Goal: Book appointment/travel/reservation

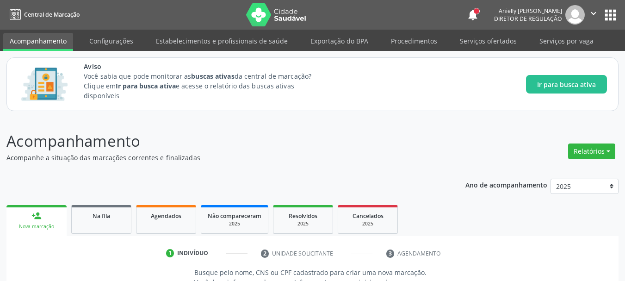
scroll to position [142, 0]
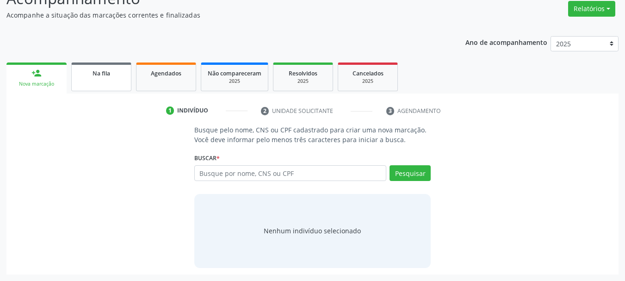
click at [115, 84] on link "Na fila" at bounding box center [101, 76] width 60 height 29
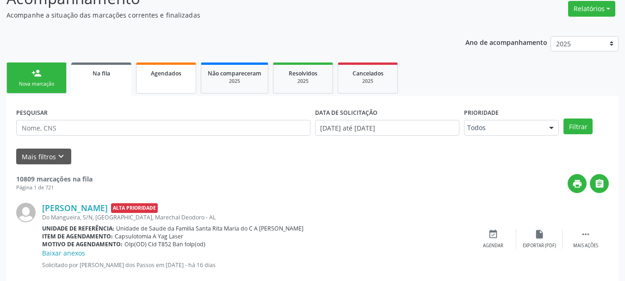
click at [155, 87] on link "Agendados" at bounding box center [166, 77] width 60 height 31
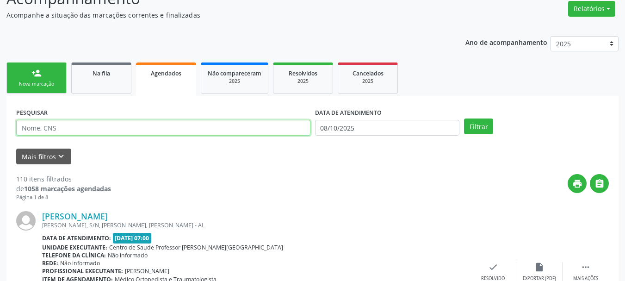
click at [112, 122] on input "text" at bounding box center [163, 128] width 294 height 16
paste input "708 5083 3269 5274"
type input "708508332695274"
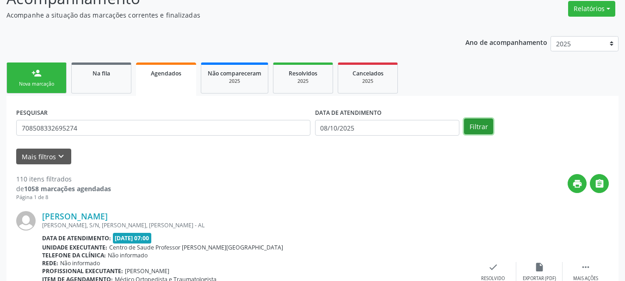
click at [474, 124] on button "Filtrar" at bounding box center [478, 126] width 29 height 16
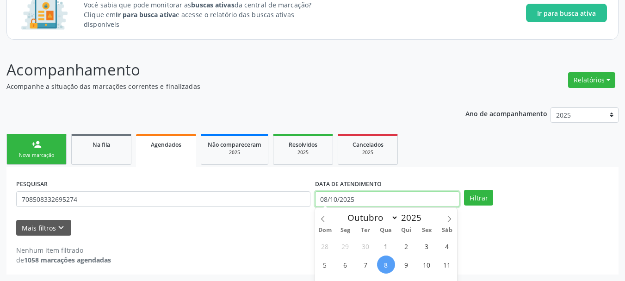
scroll to position [129, 0]
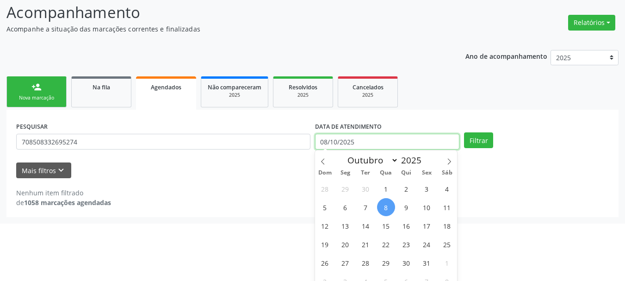
click at [351, 152] on body "Central de Marcação notifications [PERSON_NAME] Diretor de regulação  Configur…" at bounding box center [312, 11] width 625 height 281
click at [345, 228] on span "13" at bounding box center [345, 225] width 18 height 18
type input "[DATE]"
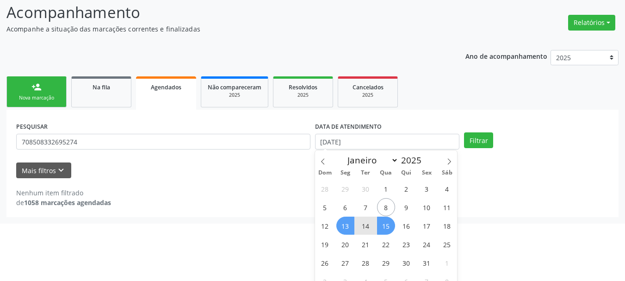
click at [388, 228] on span "15" at bounding box center [386, 225] width 18 height 18
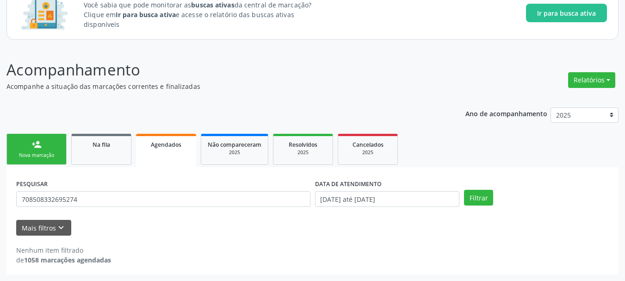
scroll to position [71, 0]
click at [470, 200] on button "Filtrar" at bounding box center [478, 198] width 29 height 16
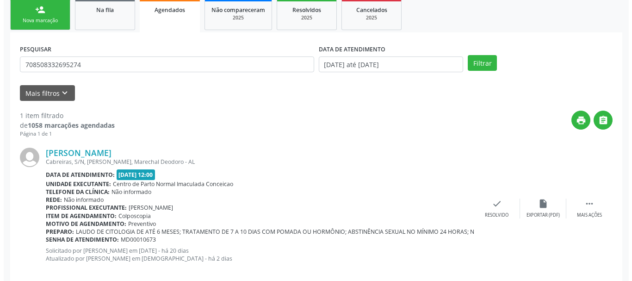
scroll to position [220, 0]
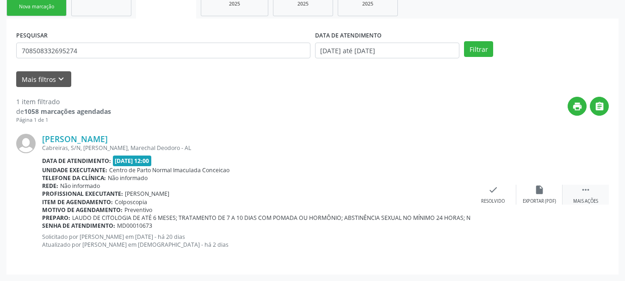
click at [579, 203] on div "Mais ações" at bounding box center [585, 201] width 25 height 6
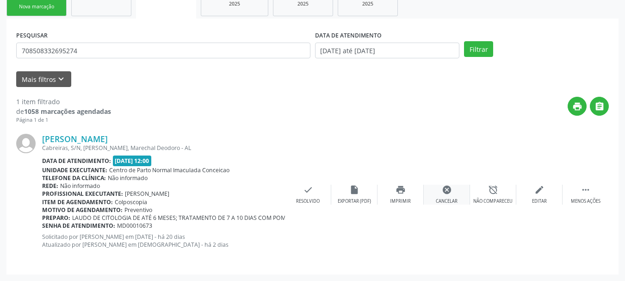
click at [439, 195] on div "cancel Cancelar" at bounding box center [447, 195] width 46 height 20
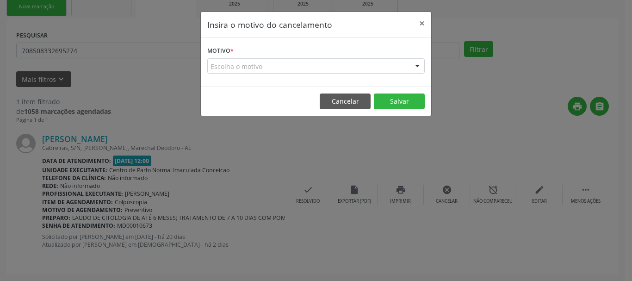
click at [280, 69] on div "Escolha o motivo" at bounding box center [315, 66] width 217 height 16
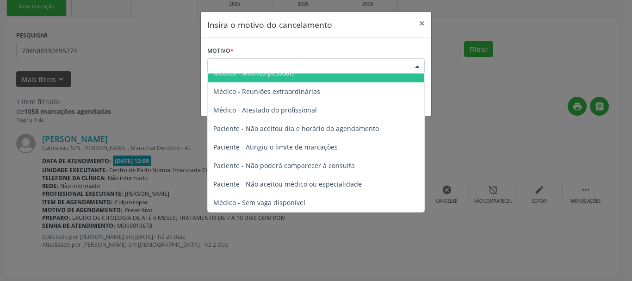
scroll to position [0, 0]
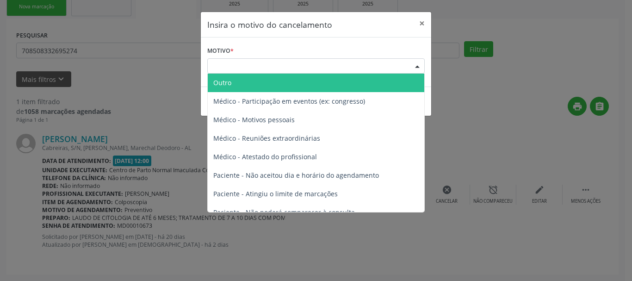
click at [336, 77] on span "Outro" at bounding box center [316, 83] width 216 height 18
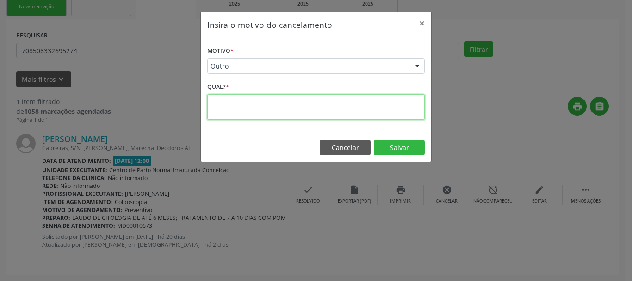
click at [300, 118] on textarea at bounding box center [315, 106] width 217 height 25
type textarea "s"
type textarea "SEM CITOLOGIA RECENTE."
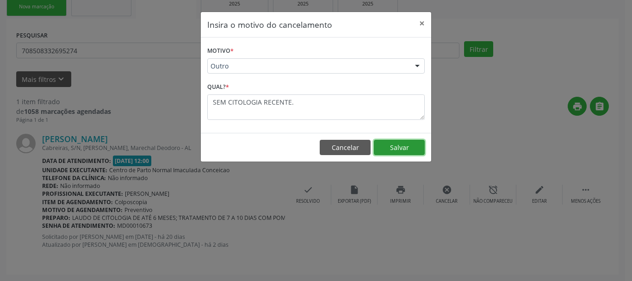
click at [397, 143] on button "Salvar" at bounding box center [399, 148] width 51 height 16
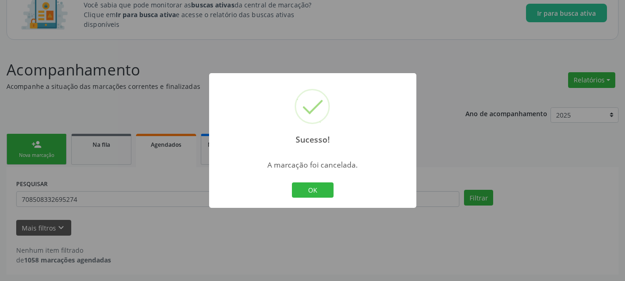
scroll to position [71, 0]
click at [304, 197] on button "OK" at bounding box center [313, 190] width 42 height 16
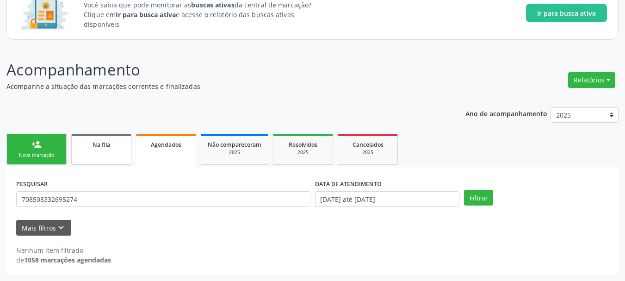
click at [118, 157] on link "Na fila" at bounding box center [101, 149] width 60 height 31
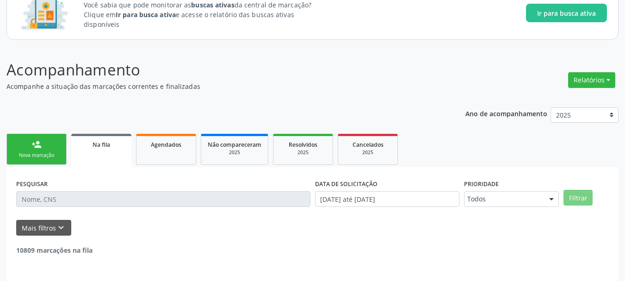
click at [118, 157] on link "Na fila" at bounding box center [101, 150] width 60 height 33
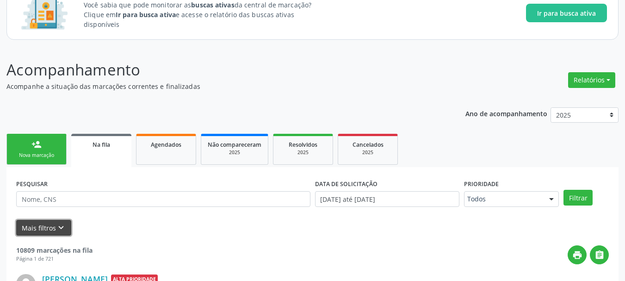
click at [53, 229] on button "Mais filtros keyboard_arrow_down" at bounding box center [43, 228] width 55 height 16
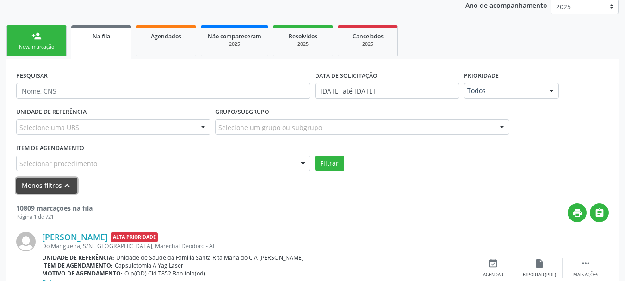
scroll to position [236, 0]
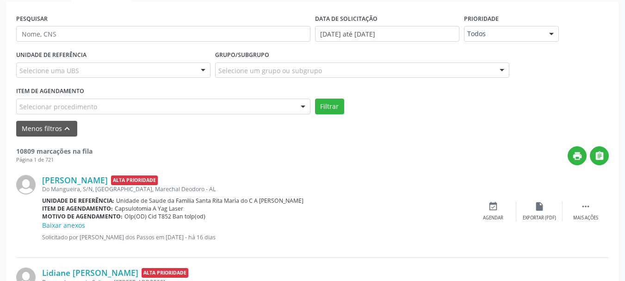
click at [187, 102] on div "Selecionar procedimento" at bounding box center [163, 107] width 294 height 16
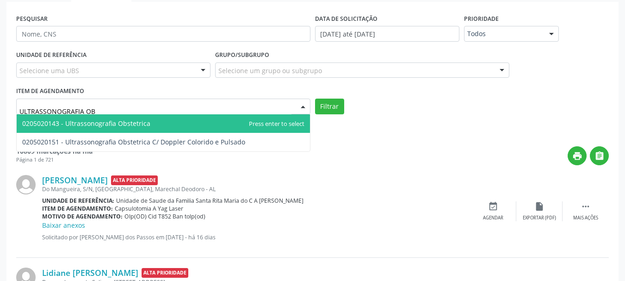
type input "ULTRASSONOGRAFIA OBS"
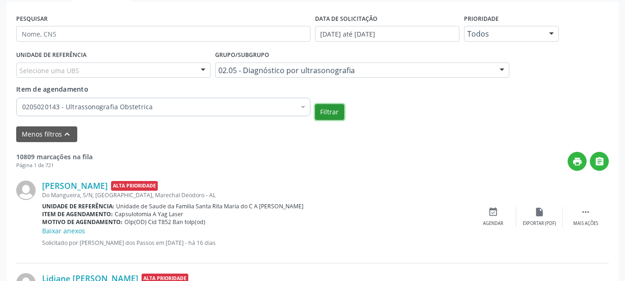
click at [333, 111] on button "Filtrar" at bounding box center [329, 112] width 29 height 16
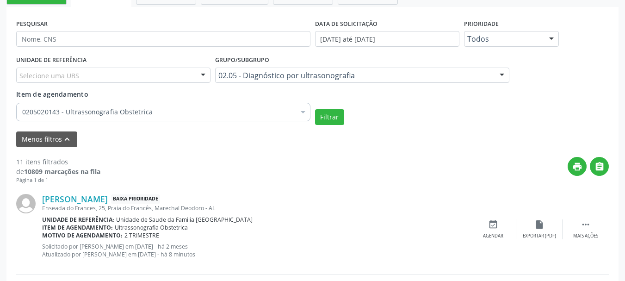
scroll to position [257, 0]
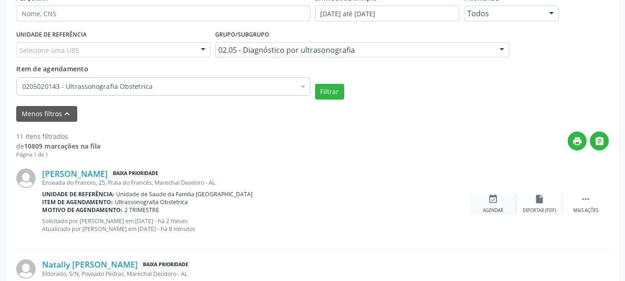
click at [500, 194] on div "event_available Agendar" at bounding box center [493, 204] width 46 height 20
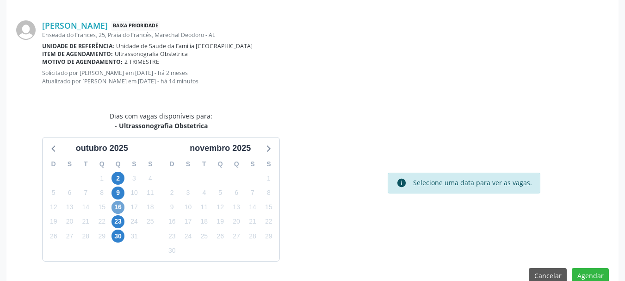
click at [120, 206] on span "16" at bounding box center [117, 207] width 13 height 13
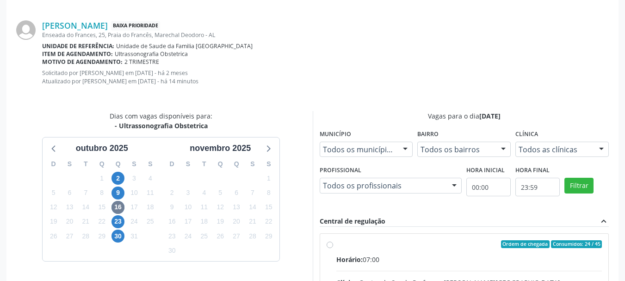
click at [382, 245] on div "Ordem de chegada Consumidos: 24 / 45" at bounding box center [469, 244] width 266 height 8
click at [333, 245] on input "Ordem de chegada Consumidos: 24 / 45 Horário: 07:00 Clínica: Centro de Saude Pr…" at bounding box center [330, 244] width 6 height 8
radio input "true"
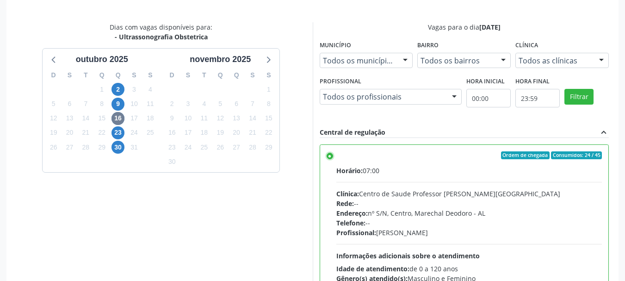
scroll to position [368, 0]
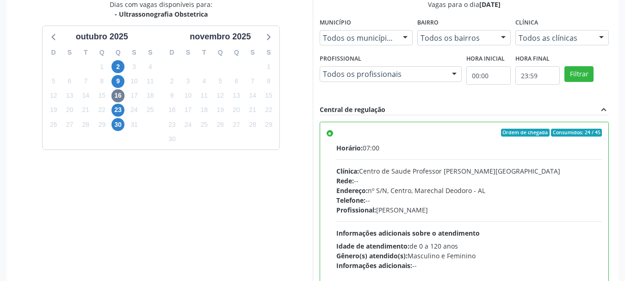
click at [623, 240] on div "Acompanhamento Acompanhe a situação das marcações correntes e finalizadas Relat…" at bounding box center [312, 43] width 625 height 589
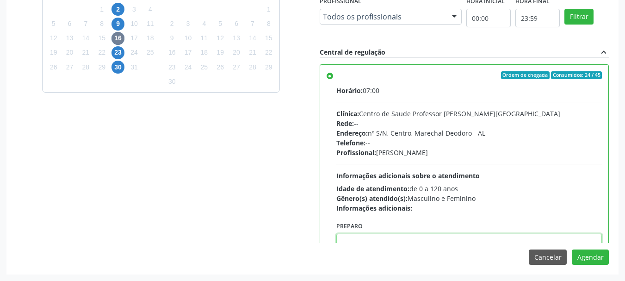
click at [550, 237] on textarea at bounding box center [469, 251] width 266 height 35
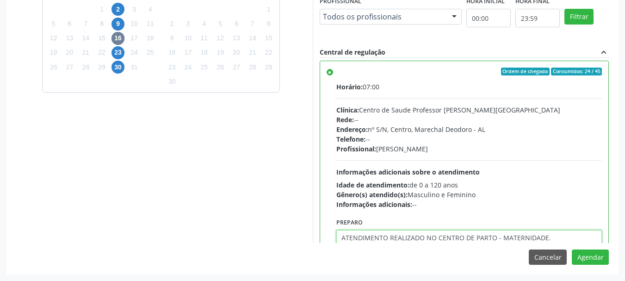
type textarea "ATENDIMENTO REALIZADO NO CENTRO DE PARTO - MATERNIDADE."
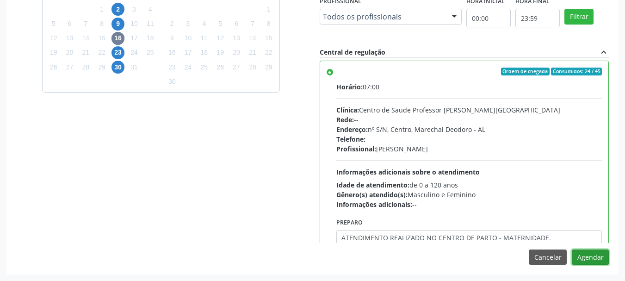
click at [572, 249] on button "Agendar" at bounding box center [590, 257] width 37 height 16
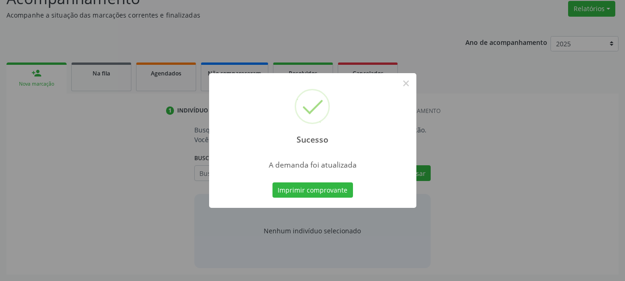
scroll to position [142, 0]
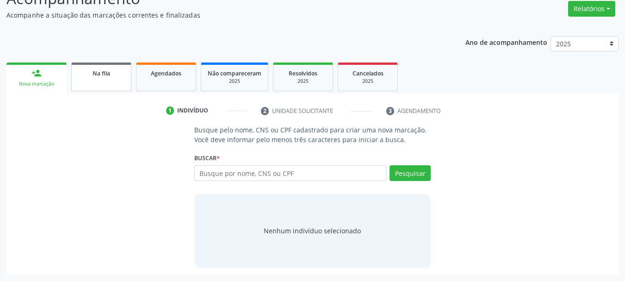
click at [111, 85] on link "Na fila" at bounding box center [101, 76] width 60 height 29
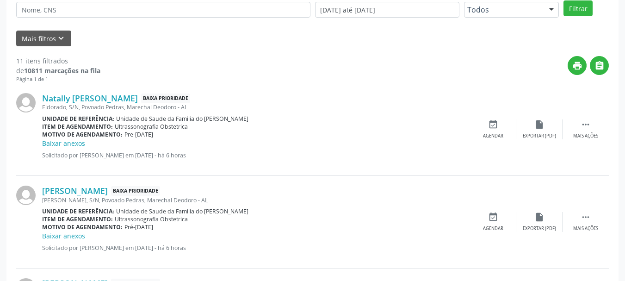
scroll to position [268, 0]
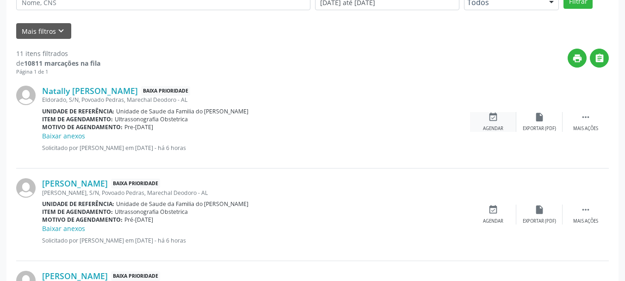
click at [499, 126] on div "Agendar" at bounding box center [493, 128] width 20 height 6
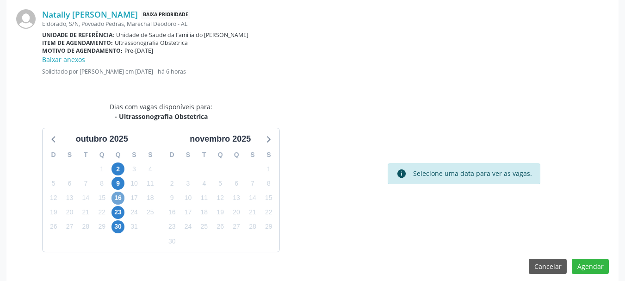
click at [118, 200] on span "16" at bounding box center [117, 197] width 13 height 13
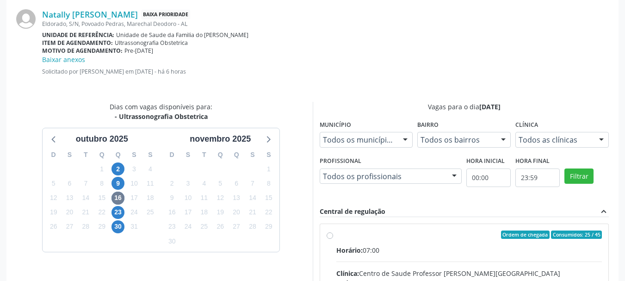
click at [426, 232] on div "Ordem de chegada Consumidos: 25 / 45" at bounding box center [469, 234] width 266 height 8
click at [333, 232] on input "Ordem de chegada Consumidos: 25 / 45 Horário: 07:00 Clínica: Centro de Saude Pr…" at bounding box center [330, 234] width 6 height 8
radio input "true"
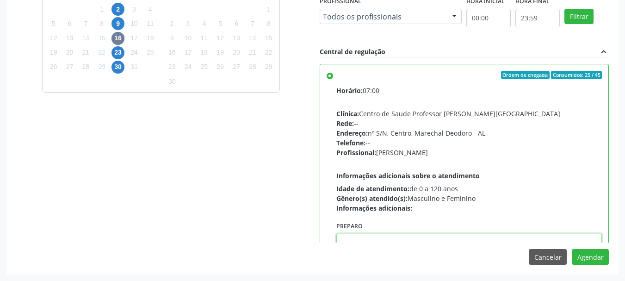
click at [456, 235] on textarea at bounding box center [469, 251] width 266 height 35
paste textarea "708 5083 3269 5274"
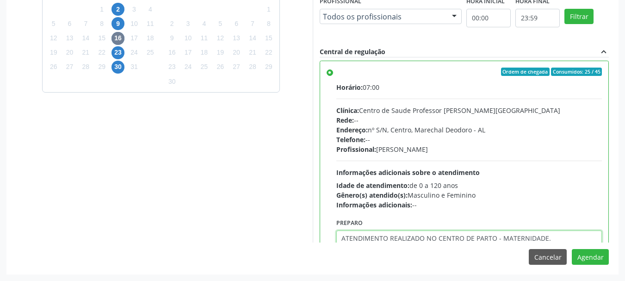
type textarea "ATENDIMENTO REALIZADO NO CENTRO DE PARTO - MATERNIDADE."
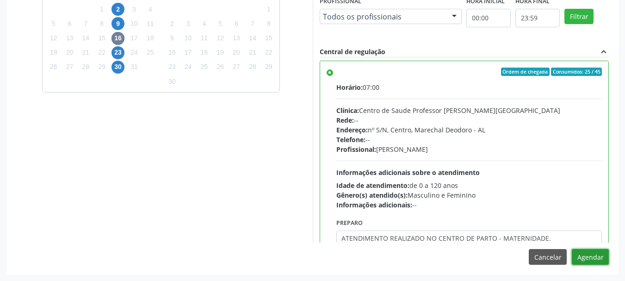
click at [572, 249] on button "Agendar" at bounding box center [590, 257] width 37 height 16
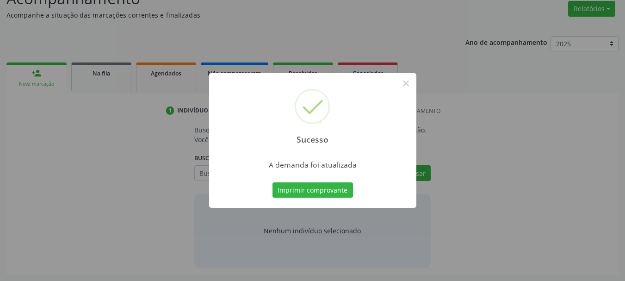
scroll to position [142, 0]
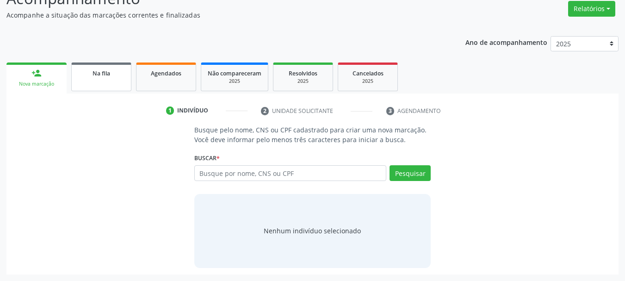
click at [101, 72] on span "Na fila" at bounding box center [101, 73] width 18 height 8
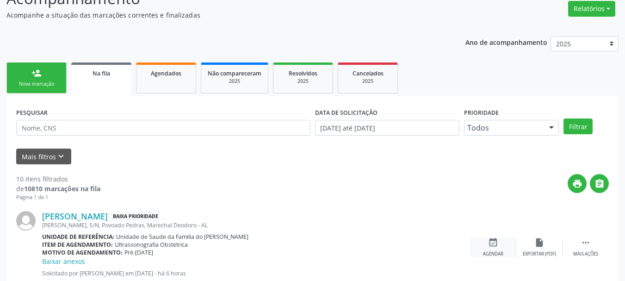
click at [480, 248] on div "event_available Agendar" at bounding box center [493, 247] width 46 height 20
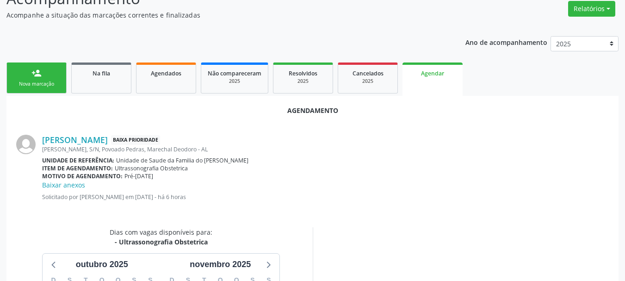
scroll to position [277, 0]
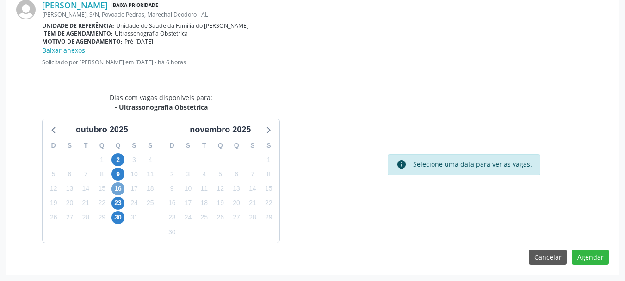
click at [117, 189] on span "16" at bounding box center [117, 188] width 13 height 13
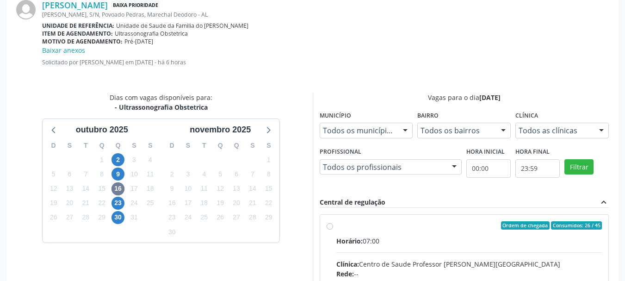
click at [333, 229] on input "Ordem de chegada Consumidos: 26 / 45 Horário: 07:00 Clínica: Centro de Saude Pr…" at bounding box center [330, 225] width 6 height 8
radio input "true"
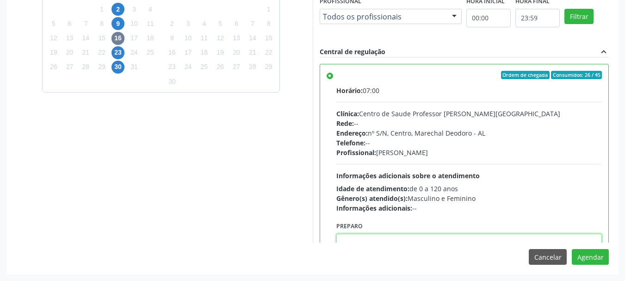
click at [462, 239] on textarea at bounding box center [469, 251] width 266 height 35
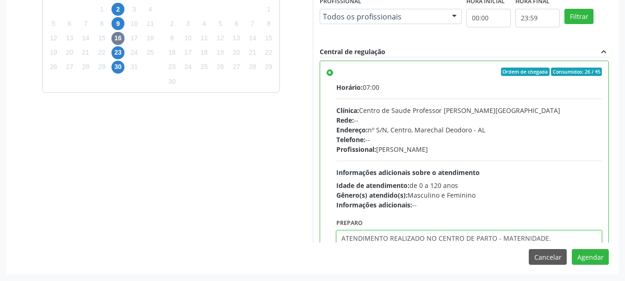
type textarea "ATENDIMENTO REALIZADO NO CENTRO DE PARTO - MATERNIDADE."
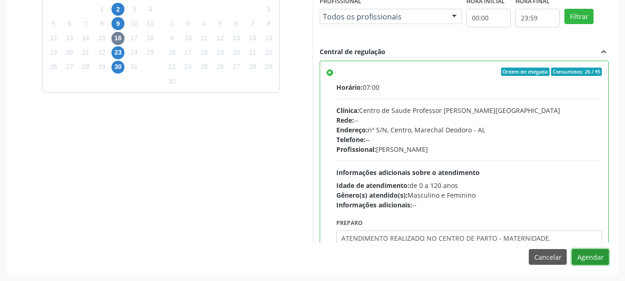
click at [572, 249] on button "Agendar" at bounding box center [590, 257] width 37 height 16
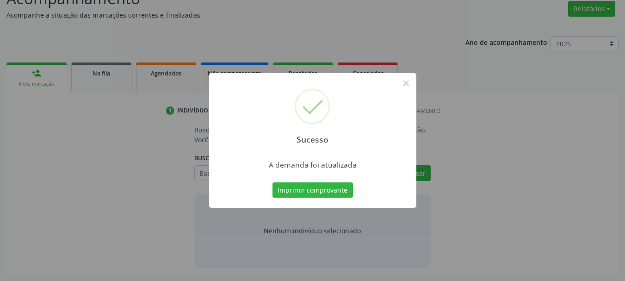
scroll to position [142, 0]
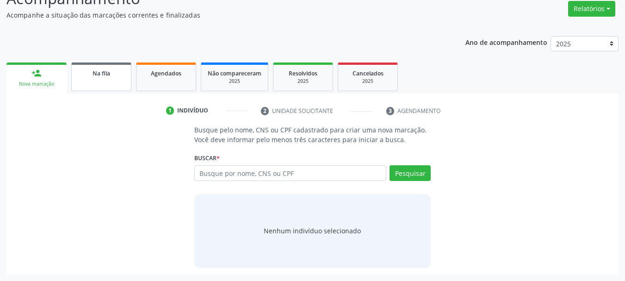
click at [85, 79] on link "Na fila" at bounding box center [101, 76] width 60 height 29
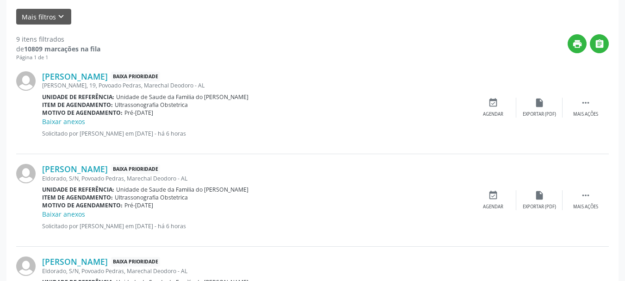
scroll to position [293, 0]
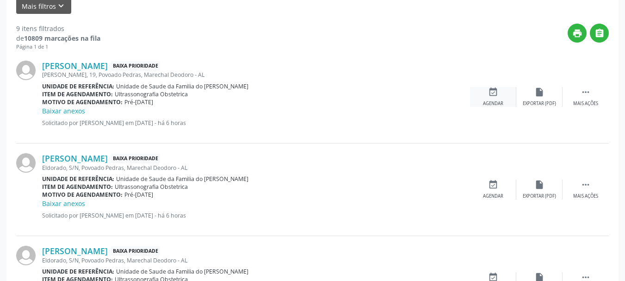
click at [491, 101] on div "Agendar" at bounding box center [493, 103] width 20 height 6
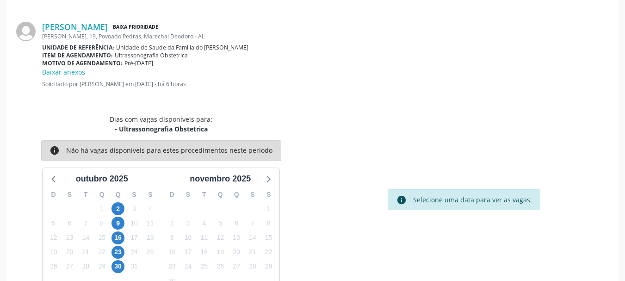
scroll to position [277, 0]
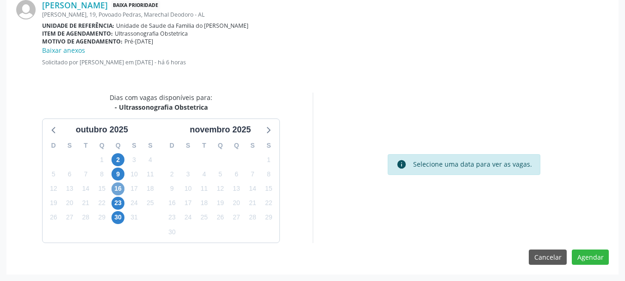
click at [117, 188] on span "16" at bounding box center [117, 188] width 13 height 13
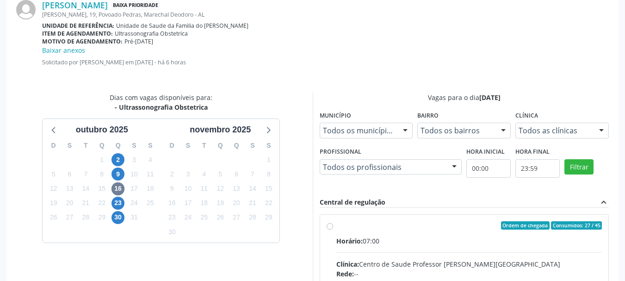
click at [333, 229] on input "Ordem de chegada Consumidos: 27 / 45 Horário: 07:00 Clínica: Centro de Saude Pr…" at bounding box center [330, 225] width 6 height 8
radio input "true"
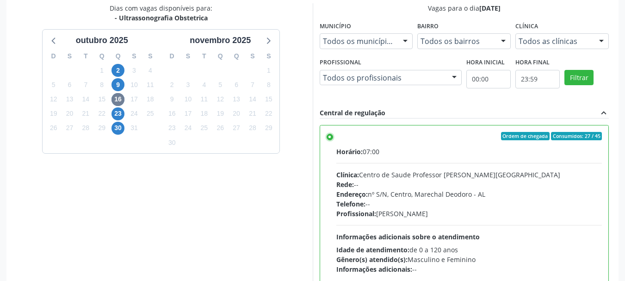
scroll to position [427, 0]
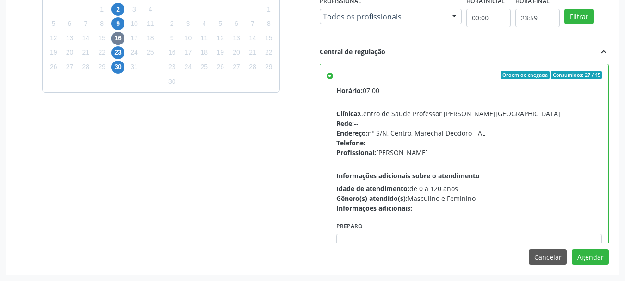
click at [426, 245] on div "Agendamento [PERSON_NAME] Baixa Prioridade [PERSON_NAME], 19, Povoado Pedras, […" at bounding box center [312, 42] width 612 height 463
click at [426, 244] on div "Agendamento [PERSON_NAME] Baixa Prioridade [PERSON_NAME], 19, Povoado Pedras, […" at bounding box center [312, 42] width 612 height 463
click at [426, 240] on textarea at bounding box center [469, 251] width 266 height 35
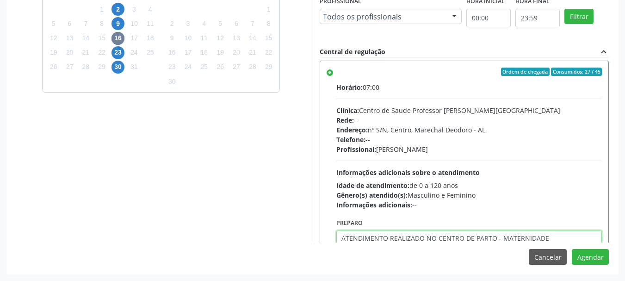
type textarea "ATENDIMENTO REALIZADO NO CENTRO DE PARTO - MATERNIDADE"
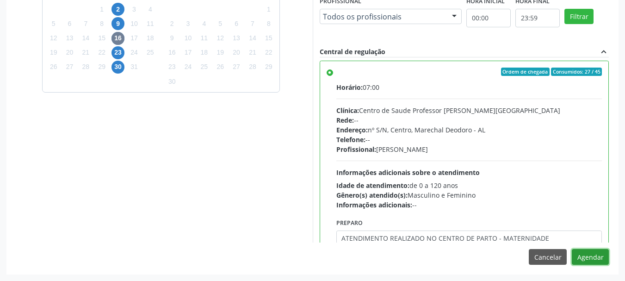
click at [572, 249] on button "Agendar" at bounding box center [590, 257] width 37 height 16
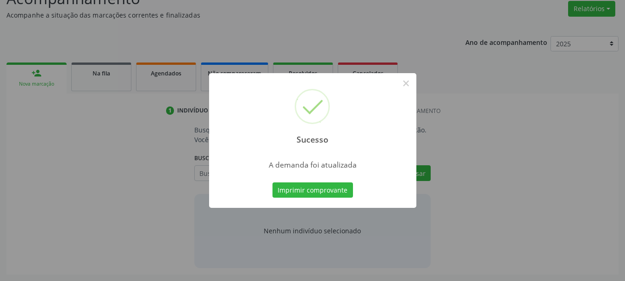
scroll to position [142, 0]
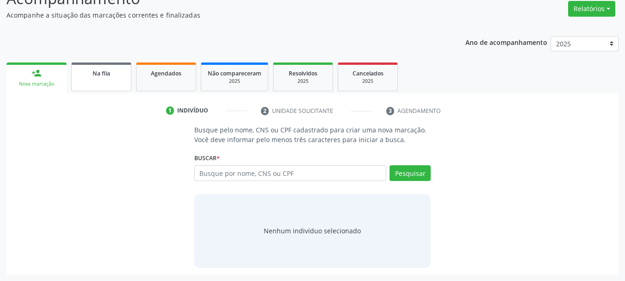
click at [75, 74] on link "Na fila" at bounding box center [101, 76] width 60 height 29
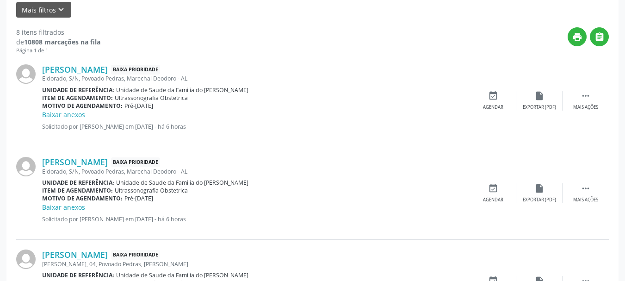
scroll to position [301, 0]
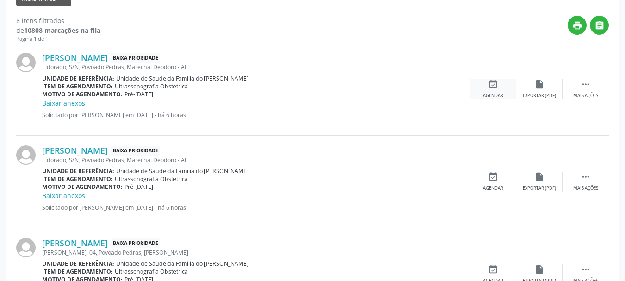
click at [490, 84] on icon "event_available" at bounding box center [493, 84] width 10 height 10
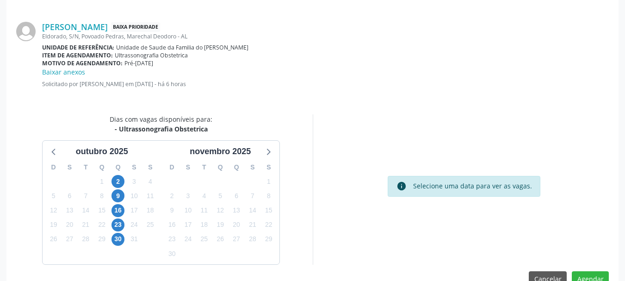
scroll to position [277, 0]
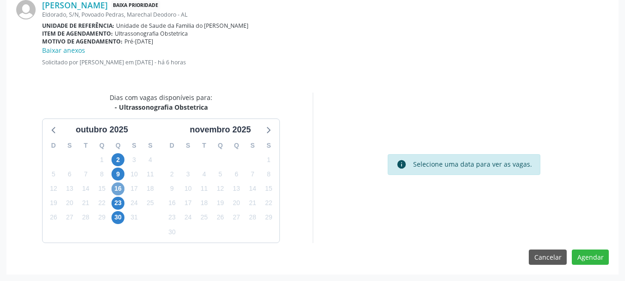
click at [115, 188] on span "16" at bounding box center [117, 188] width 13 height 13
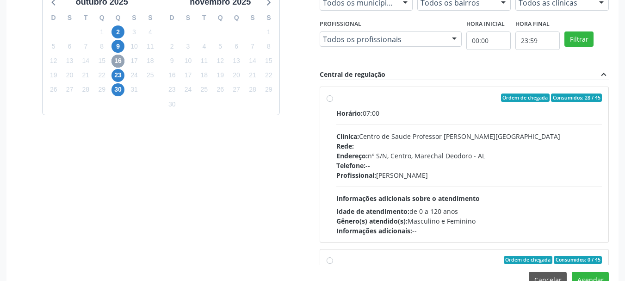
scroll to position [417, 0]
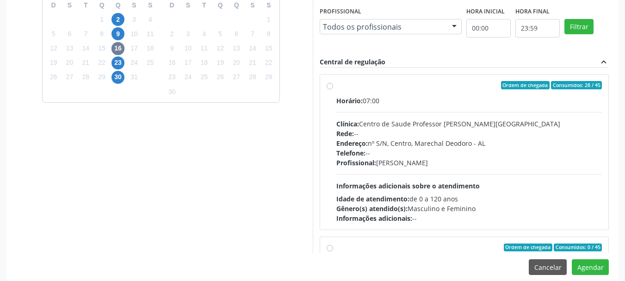
click at [428, 192] on div "Horário: 07:00 Clínica: Centro de Saude Professor [PERSON_NAME] Rede: -- Endere…" at bounding box center [469, 159] width 266 height 127
click at [333, 89] on input "Ordem de chegada Consumidos: 28 / 45 Horário: 07:00 Clínica: Centro de Saude Pr…" at bounding box center [330, 85] width 6 height 8
radio input "true"
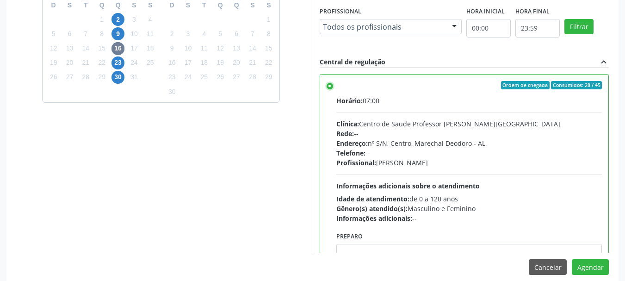
scroll to position [427, 0]
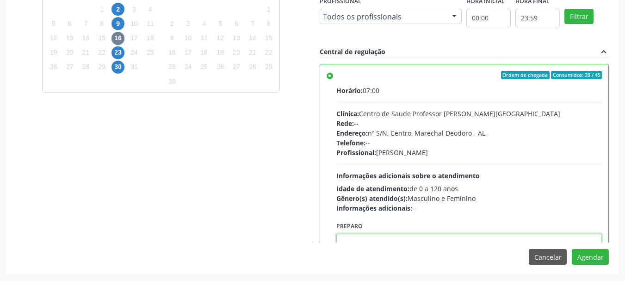
click at [488, 240] on textarea at bounding box center [469, 251] width 266 height 35
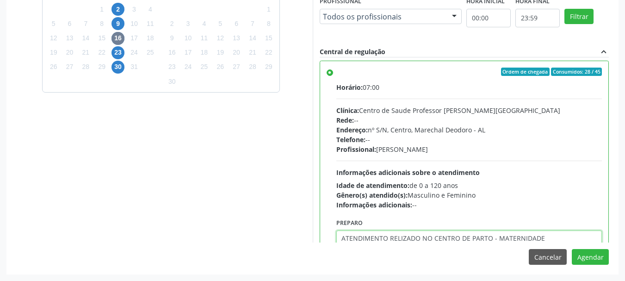
type textarea "ATENDIMENTO RELIZADO NO CENTRO DE PARTO - MATERNIDADE"
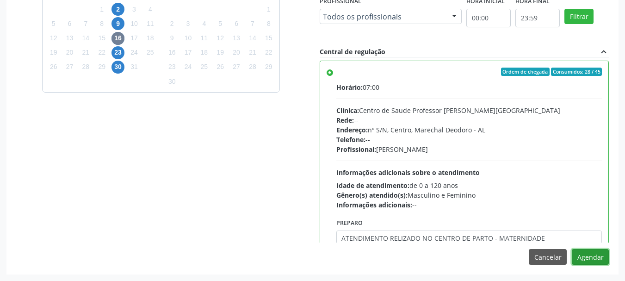
click at [572, 249] on button "Agendar" at bounding box center [590, 257] width 37 height 16
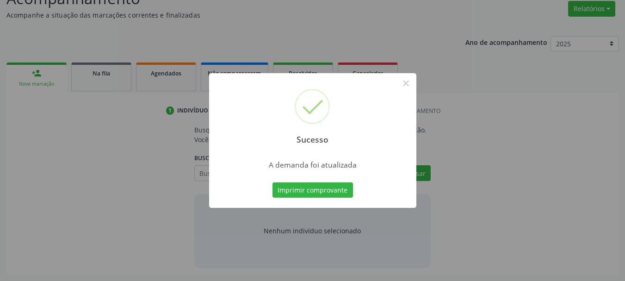
scroll to position [142, 0]
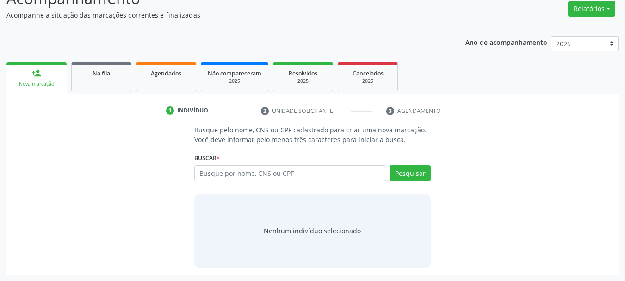
click at [135, 82] on ul "person_add Nova marcação Na fila Agendados Não compareceram 2025 Resolvidos 202…" at bounding box center [312, 76] width 612 height 33
click at [118, 82] on link "Na fila" at bounding box center [101, 76] width 60 height 29
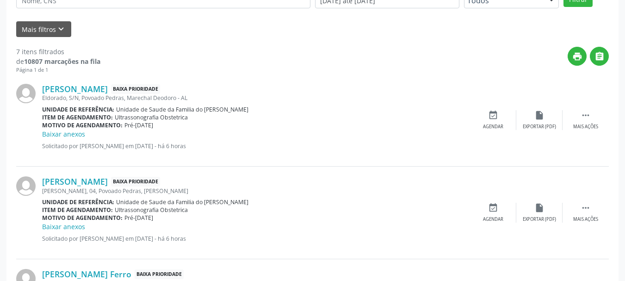
scroll to position [271, 0]
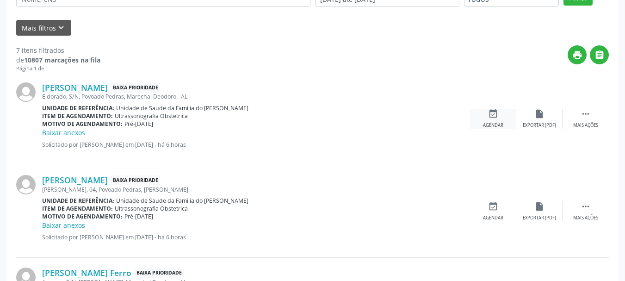
click at [497, 119] on icon "event_available" at bounding box center [493, 114] width 10 height 10
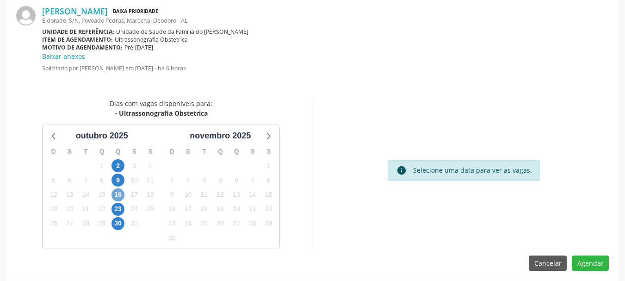
click at [119, 194] on span "16" at bounding box center [117, 194] width 13 height 13
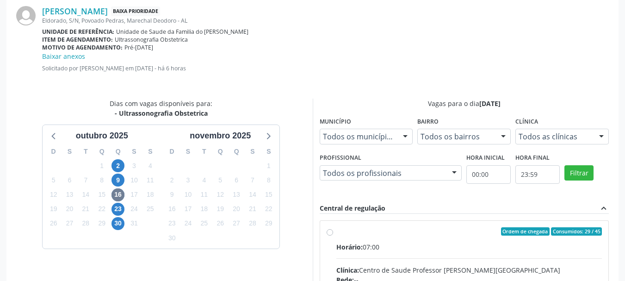
click at [376, 272] on div "Clínica: Centro de Saude Professor [PERSON_NAME][GEOGRAPHIC_DATA]" at bounding box center [469, 270] width 266 height 10
click at [333, 235] on input "Ordem de chegada Consumidos: 29 / 45 Horário: 07:00 Clínica: Centro de Saude Pr…" at bounding box center [330, 231] width 6 height 8
radio input "true"
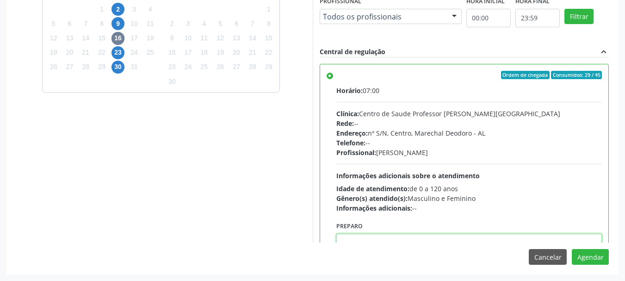
click at [479, 239] on textarea at bounding box center [469, 251] width 266 height 35
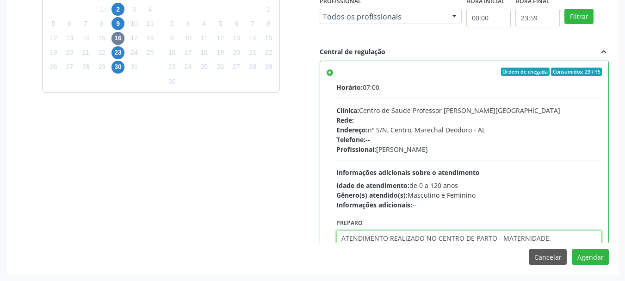
type textarea "ATENDIMENTO REALIZADO NO CENTRO DE PARTO - MATERNIDADE."
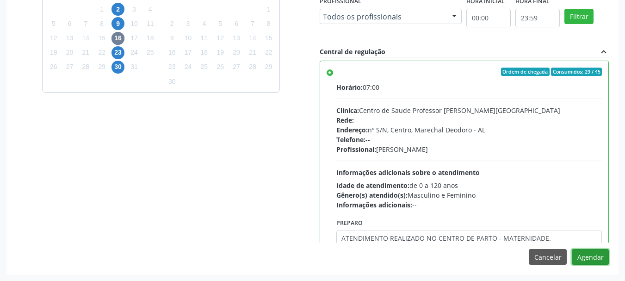
click at [572, 249] on button "Agendar" at bounding box center [590, 257] width 37 height 16
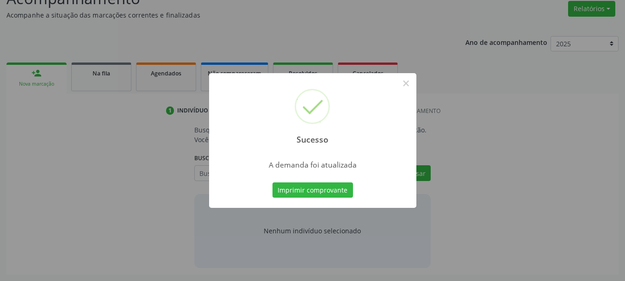
scroll to position [142, 0]
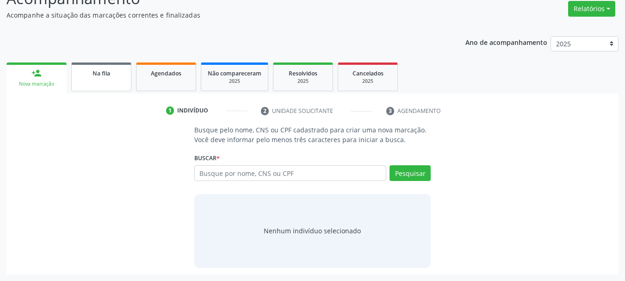
click at [115, 73] on div "Na fila" at bounding box center [101, 73] width 46 height 10
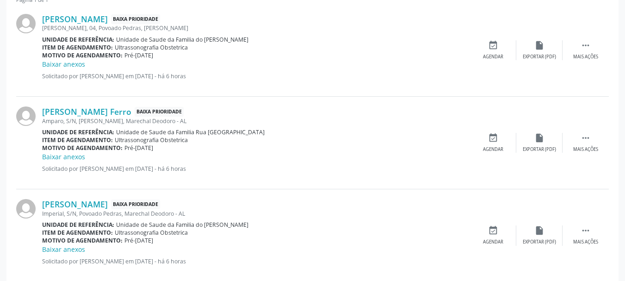
scroll to position [362, 0]
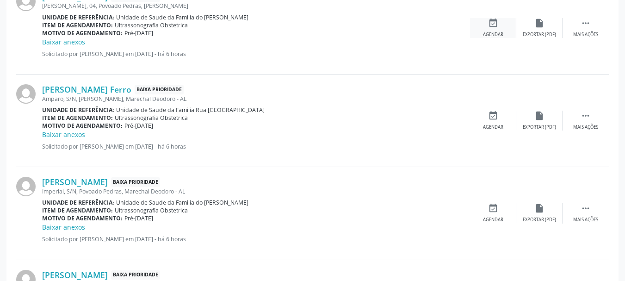
click at [484, 30] on div "event_available Agendar" at bounding box center [493, 28] width 46 height 20
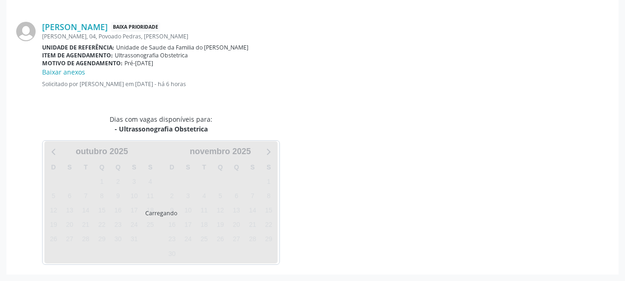
scroll to position [277, 0]
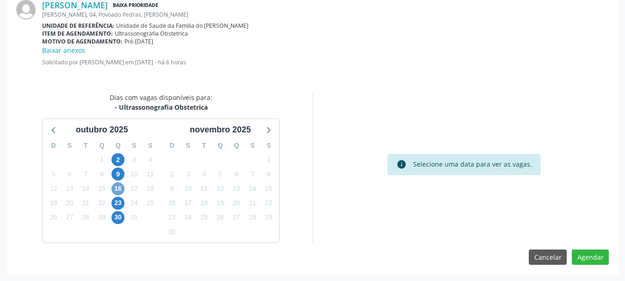
click at [123, 190] on span "16" at bounding box center [117, 188] width 13 height 13
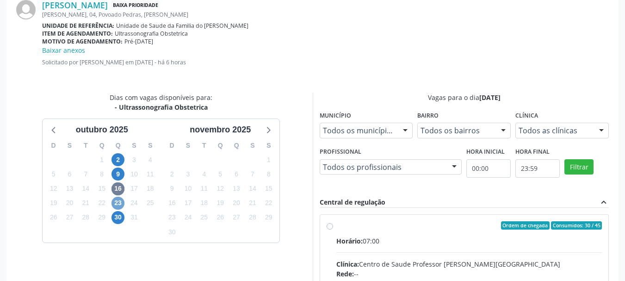
click at [119, 199] on span "23" at bounding box center [117, 203] width 13 height 13
click at [333, 229] on input "Ordem de chegada Consumidos: 0 / 45 Horário: 07:00 Clínica: Centro de Saude Pro…" at bounding box center [330, 225] width 6 height 8
radio input "true"
click at [118, 189] on span "16" at bounding box center [117, 188] width 13 height 13
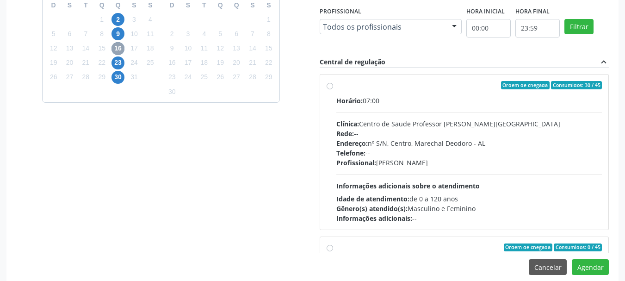
scroll to position [427, 0]
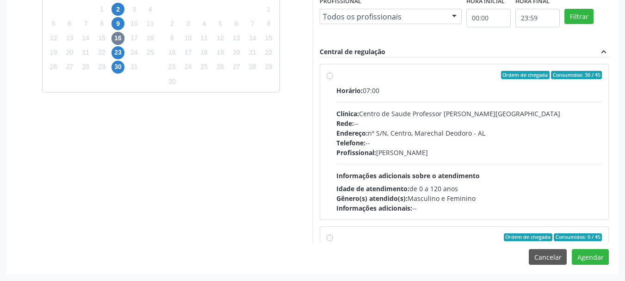
click at [456, 236] on div "Ordem de chegada Consumidos: 0 / 45" at bounding box center [469, 237] width 266 height 8
click at [333, 236] on input "Ordem de chegada Consumidos: 0 / 45 Horário: 07:00 Clínica: Centro de Saude Pro…" at bounding box center [330, 237] width 6 height 8
radio input "true"
click at [432, 146] on div "Telefone: --" at bounding box center [469, 143] width 266 height 10
click at [333, 79] on input "Ordem de chegada Consumidos: 30 / 45 Horário: 07:00 Clínica: Centro de Saude Pr…" at bounding box center [330, 75] width 6 height 8
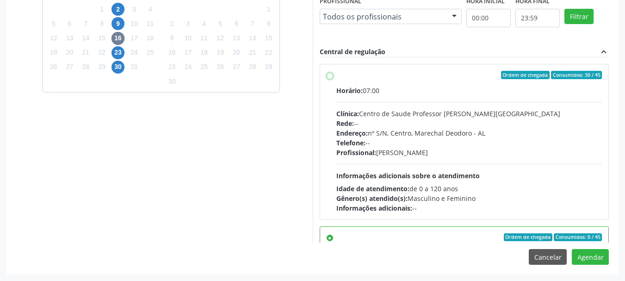
radio input "true"
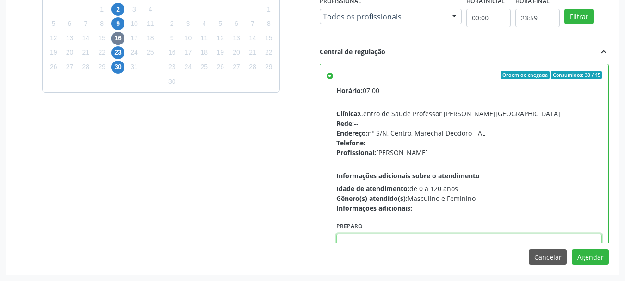
click at [392, 240] on textarea at bounding box center [469, 251] width 266 height 35
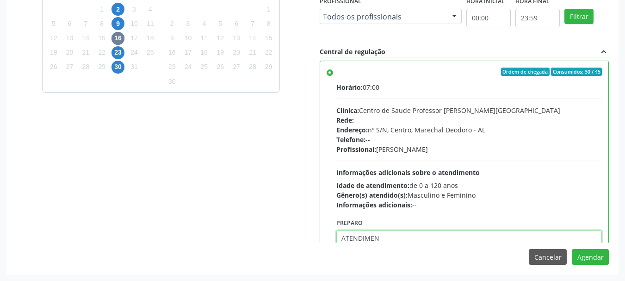
paste textarea "708 5083 3269 5274"
type textarea "ATENDIMENTO REALIZADO NO CENTRO DE PARTO - MATERNIDADE."
click at [360, 239] on textarea "ATENDIMENTO REALIZADO NO CENTRO DE PARTO - MATERNIDADE." at bounding box center [469, 247] width 266 height 35
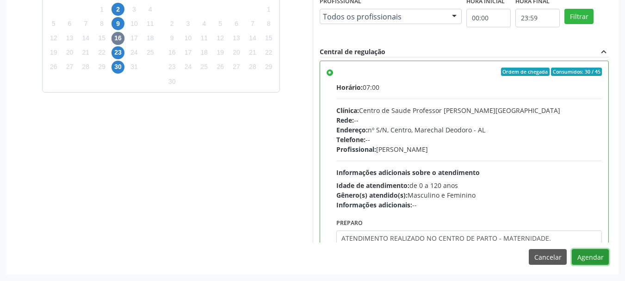
click at [572, 249] on button "Agendar" at bounding box center [590, 257] width 37 height 16
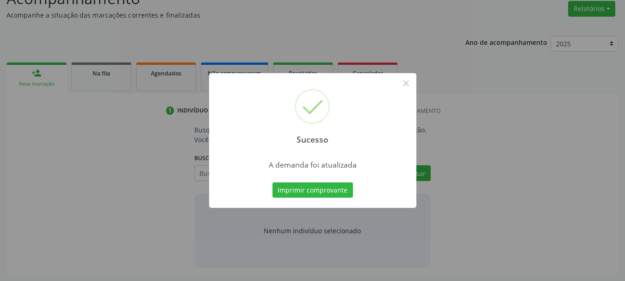
scroll to position [142, 0]
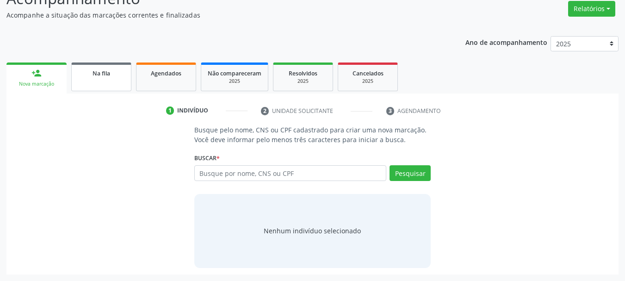
click at [101, 76] on span "Na fila" at bounding box center [101, 73] width 18 height 8
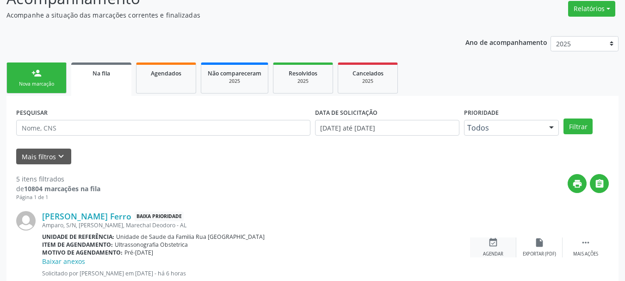
click at [481, 251] on div "event_available Agendar" at bounding box center [493, 247] width 46 height 20
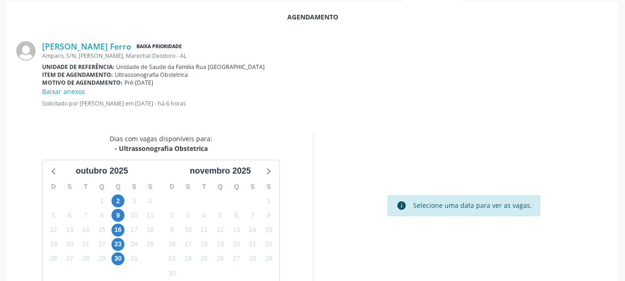
scroll to position [240, 0]
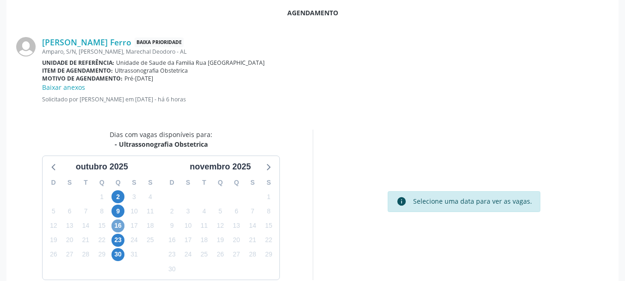
click at [122, 225] on span "16" at bounding box center [117, 225] width 13 height 13
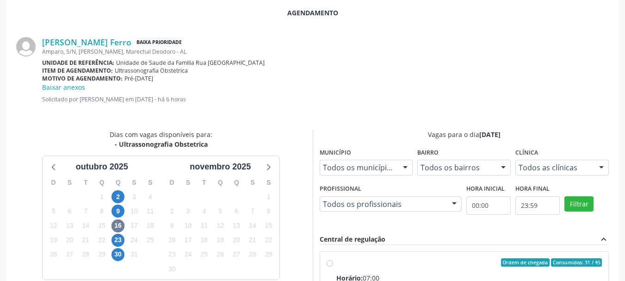
click at [333, 266] on input "Ordem de chegada Consumidos: 31 / 45 Horário: 07:00 Clínica: Centro de Saude Pr…" at bounding box center [330, 262] width 6 height 8
radio input "true"
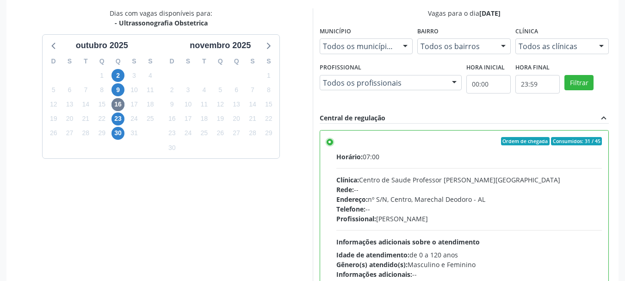
scroll to position [427, 0]
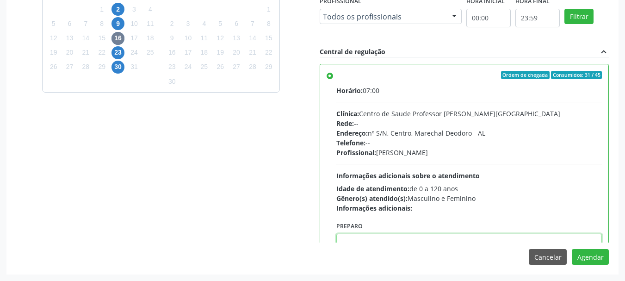
click at [445, 239] on textarea at bounding box center [469, 251] width 266 height 35
paste textarea "ATENDIMENTO REALIZADO NO CENTRO DE PARTO - MATERNIDADE."
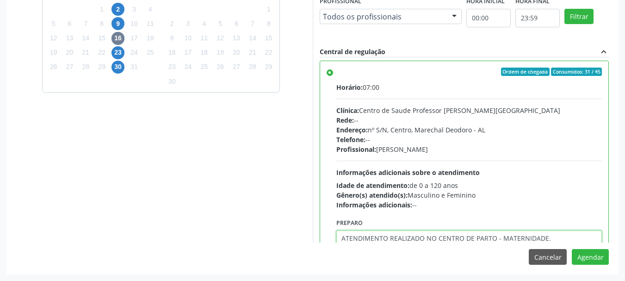
type textarea "ATENDIMENTO REALIZADO NO CENTRO DE PARTO - MATERNIDADE."
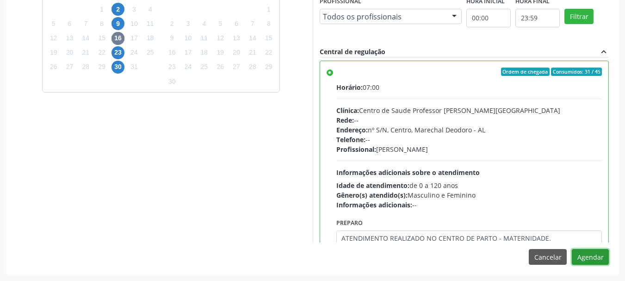
click at [572, 249] on button "Agendar" at bounding box center [590, 257] width 37 height 16
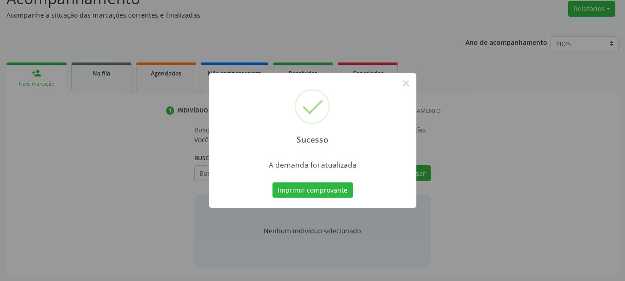
scroll to position [142, 0]
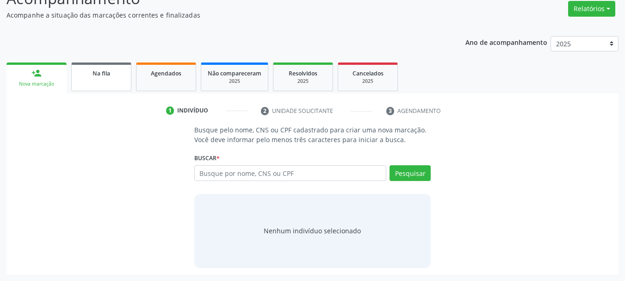
click at [110, 85] on link "Na fila" at bounding box center [101, 76] width 60 height 29
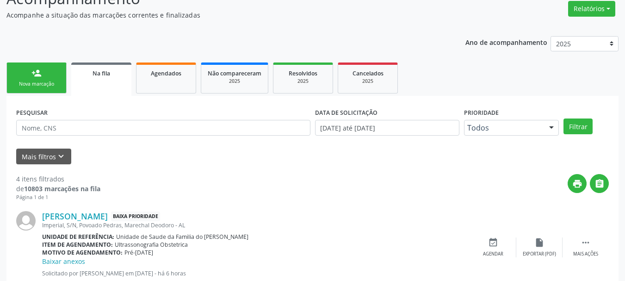
scroll to position [365, 0]
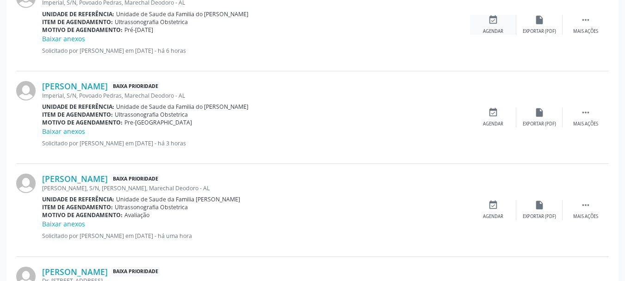
click at [493, 26] on div "event_available Agendar" at bounding box center [493, 25] width 46 height 20
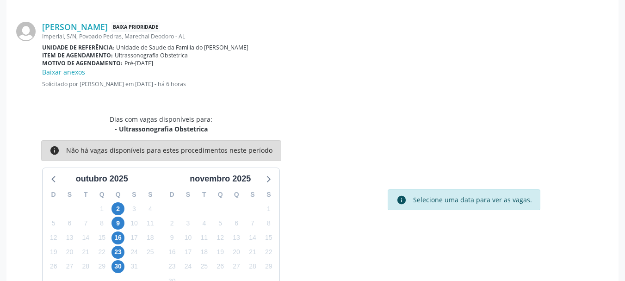
scroll to position [277, 0]
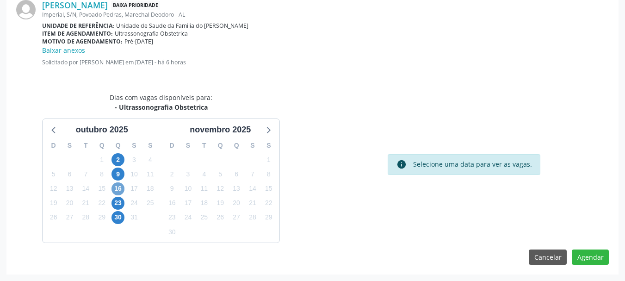
click at [117, 188] on span "16" at bounding box center [117, 188] width 13 height 13
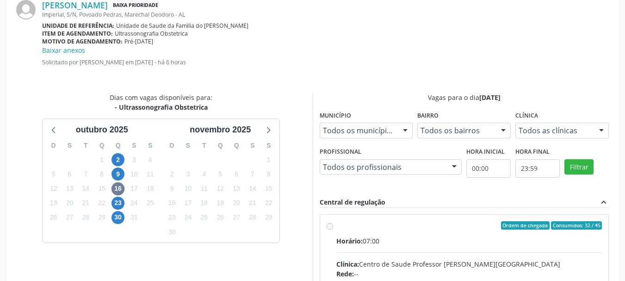
click at [404, 228] on div "Ordem de chegada Consumidos: 32 / 45" at bounding box center [469, 225] width 266 height 8
click at [333, 228] on input "Ordem de chegada Consumidos: 32 / 45 Horário: 07:00 Clínica: Centro de Saude Pr…" at bounding box center [330, 225] width 6 height 8
radio input "true"
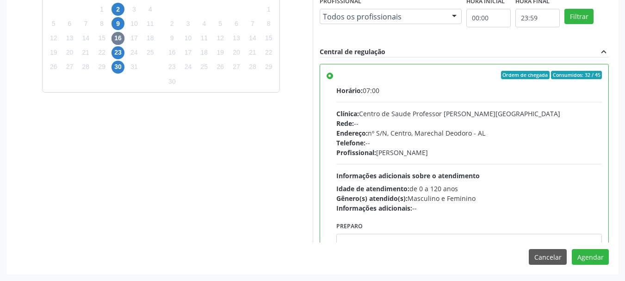
click at [427, 243] on div "Agendamento [PERSON_NAME] Baixa Prioridade Imperial, S/N, [GEOGRAPHIC_DATA], [G…" at bounding box center [312, 42] width 612 height 463
click at [428, 240] on textarea at bounding box center [469, 251] width 266 height 35
paste textarea "ATENDIMENTO REALIZADO NO CENTRO DE PARTO - MATERNIDADE."
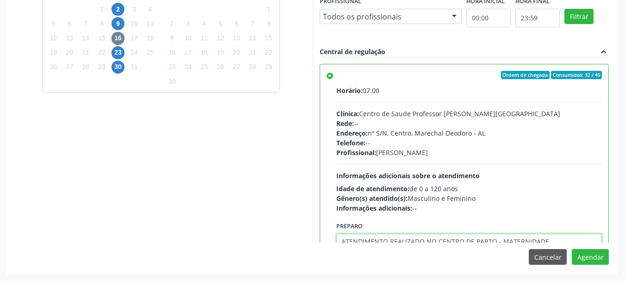
scroll to position [3, 0]
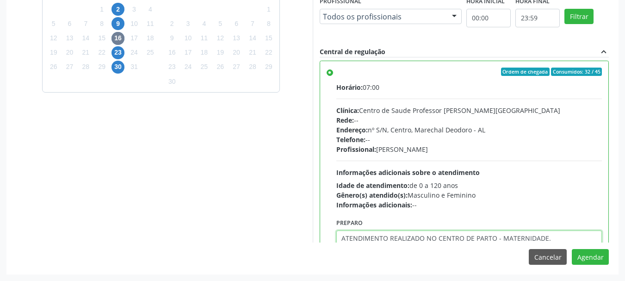
type textarea "ATENDIMENTO REALIZADO NO CENTRO DE PARTO - MATERNIDADE."
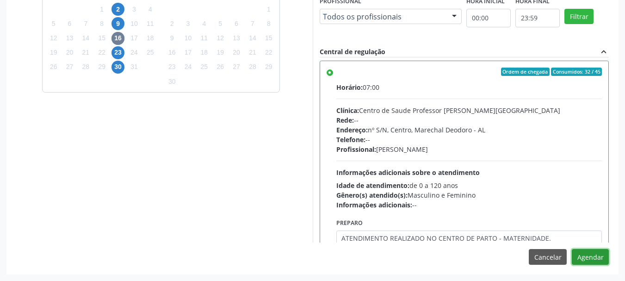
click at [572, 249] on button "Agendar" at bounding box center [590, 257] width 37 height 16
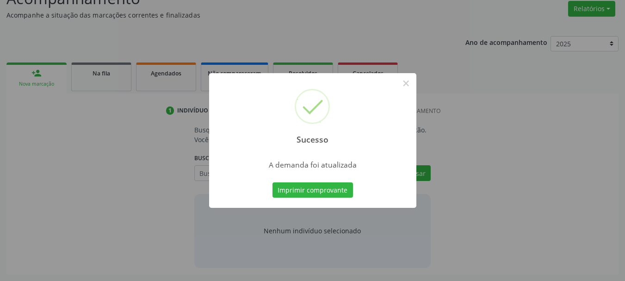
scroll to position [142, 0]
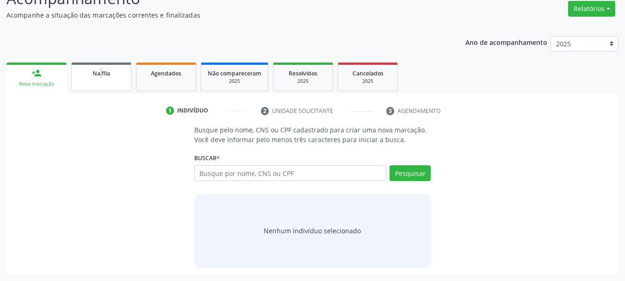
drag, startPoint x: 99, startPoint y: 93, endPoint x: 101, endPoint y: 85, distance: 8.5
click at [101, 85] on ul "person_add Nova marcação Na fila Agendados Não compareceram 2025 Resolvidos 202…" at bounding box center [312, 76] width 612 height 33
click at [101, 85] on link "Na fila" at bounding box center [101, 76] width 60 height 29
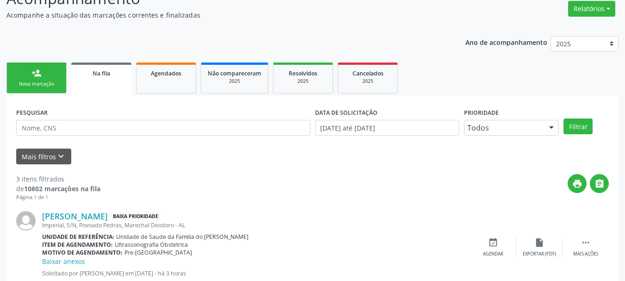
click at [621, 146] on div "Acompanhamento Acompanhe a situação das marcações correntes e finalizadas Relat…" at bounding box center [312, 235] width 625 height 520
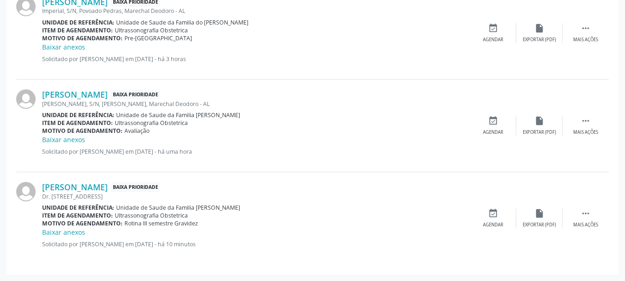
click at [502, 22] on div "[PERSON_NAME] Baixa Prioridade Imperial, S/N, [GEOGRAPHIC_DATA], [GEOGRAPHIC_DA…" at bounding box center [312, 33] width 592 height 92
click at [491, 30] on icon "event_available" at bounding box center [493, 28] width 10 height 10
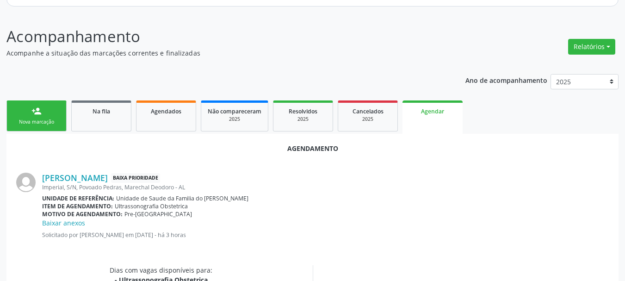
scroll to position [277, 0]
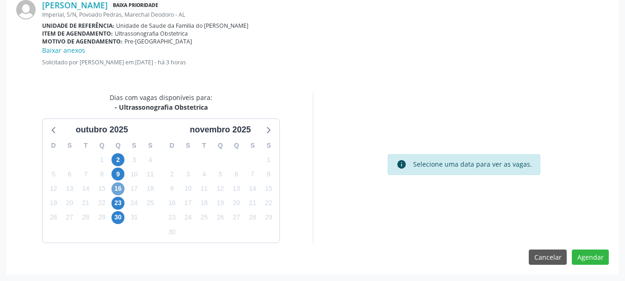
click at [117, 185] on span "16" at bounding box center [117, 188] width 13 height 13
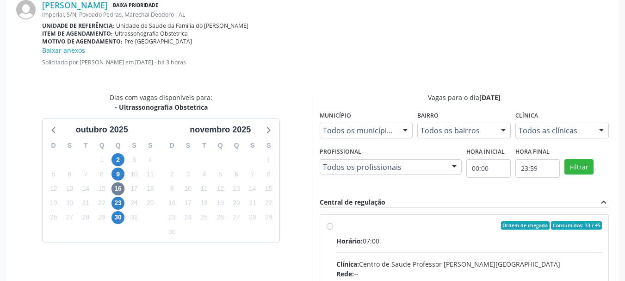
click at [333, 229] on input "Ordem de chegada Consumidos: 33 / 45 Horário: 07:00 Clínica: Centro de Saude Pr…" at bounding box center [330, 225] width 6 height 8
radio input "true"
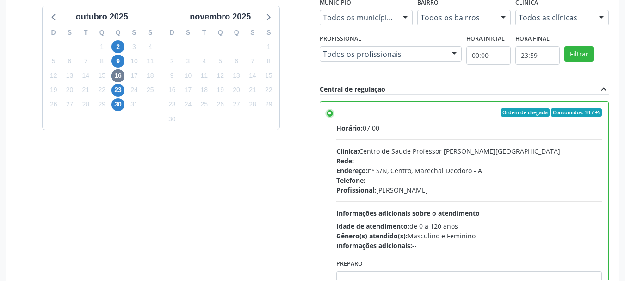
scroll to position [427, 0]
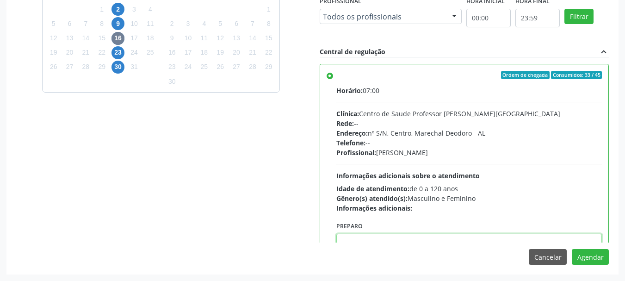
click at [485, 238] on textarea at bounding box center [469, 251] width 266 height 35
paste textarea "ATENDIMENTO REALIZADO NO CENTRO DE PARTO - MATERNIDADE."
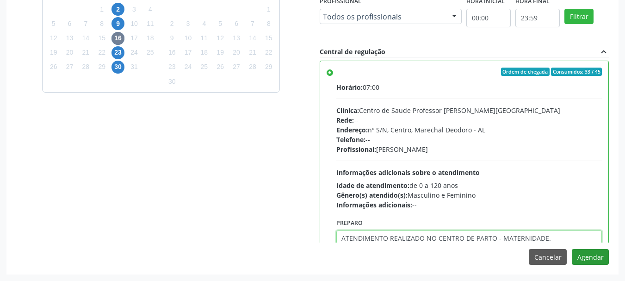
type textarea "ATENDIMENTO REALIZADO NO CENTRO DE PARTO - MATERNIDADE."
click at [585, 257] on button "Agendar" at bounding box center [590, 257] width 37 height 16
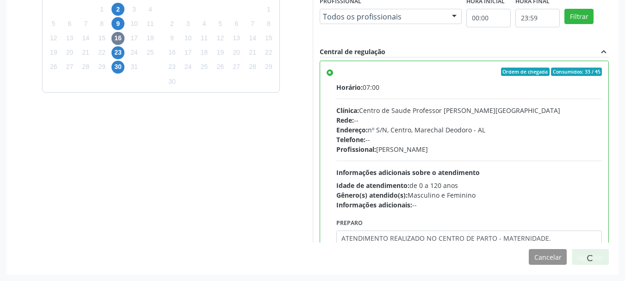
scroll to position [142, 0]
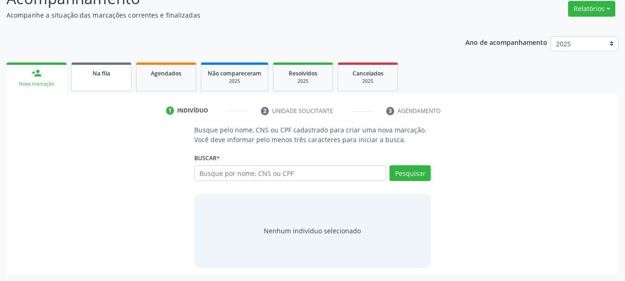
click at [105, 62] on link "Na fila" at bounding box center [101, 76] width 60 height 29
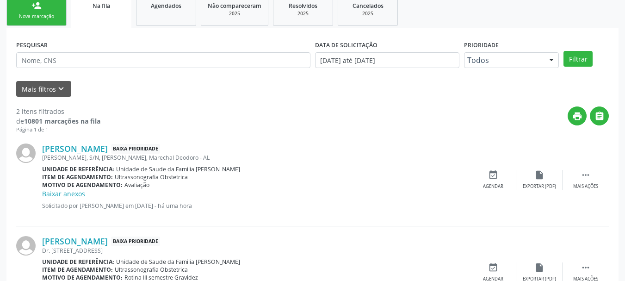
scroll to position [264, 0]
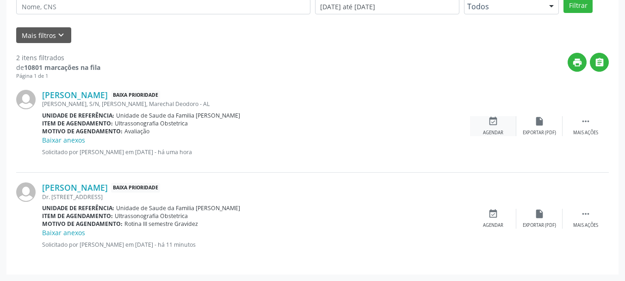
click at [494, 125] on icon "event_available" at bounding box center [493, 121] width 10 height 10
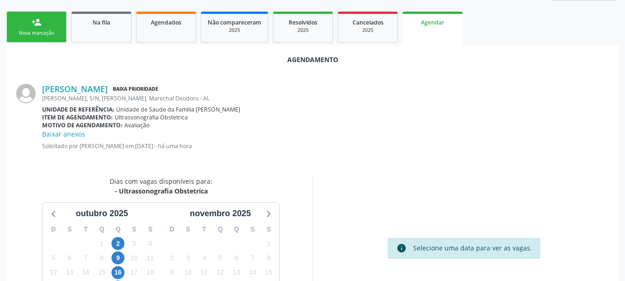
scroll to position [277, 0]
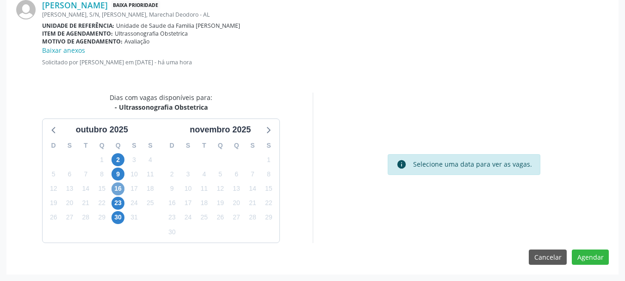
click at [117, 189] on span "16" at bounding box center [117, 188] width 13 height 13
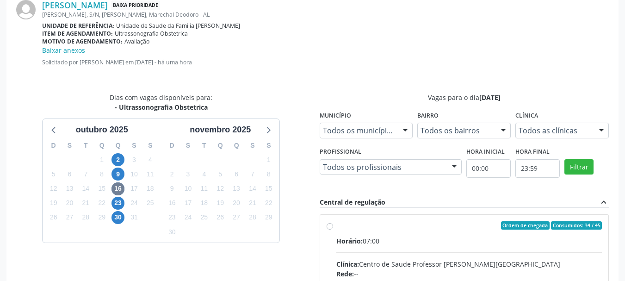
click at [411, 260] on div "Clínica: Centro de Saude Professor [PERSON_NAME][GEOGRAPHIC_DATA]" at bounding box center [469, 264] width 266 height 10
click at [333, 229] on input "Ordem de chegada Consumidos: 34 / 45 Horário: 07:00 Clínica: Centro de Saude Pr…" at bounding box center [330, 225] width 6 height 8
radio input "true"
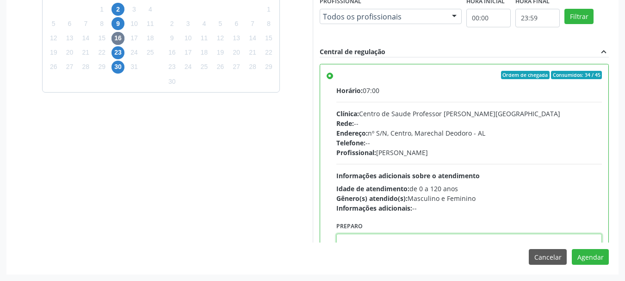
click at [443, 236] on textarea at bounding box center [469, 251] width 266 height 35
paste textarea "ATENDIMENTO REALIZADO NO CENTRO DE PARTO - MATERNIDADE."
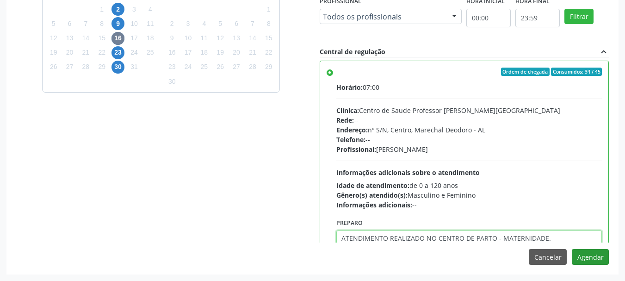
type textarea "ATENDIMENTO REALIZADO NO CENTRO DE PARTO - MATERNIDADE."
click at [581, 258] on button "Agendar" at bounding box center [590, 257] width 37 height 16
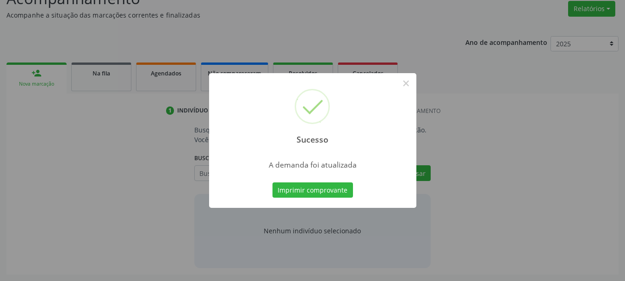
scroll to position [142, 0]
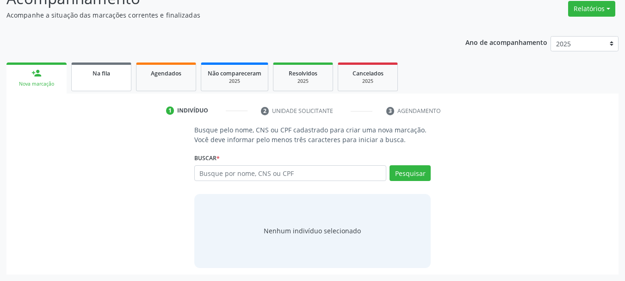
click at [122, 85] on link "Na fila" at bounding box center [101, 76] width 60 height 29
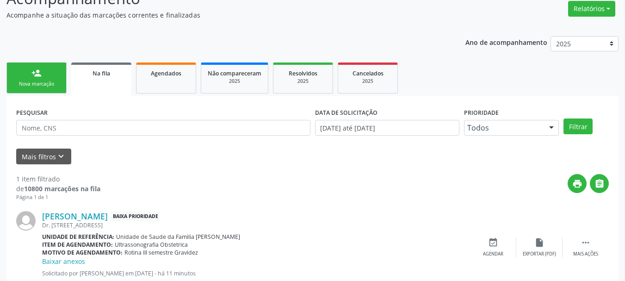
scroll to position [171, 0]
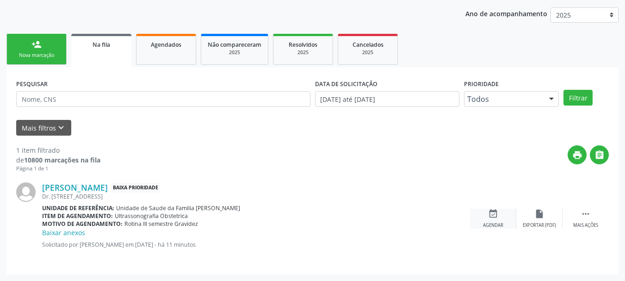
click at [493, 216] on icon "event_available" at bounding box center [493, 214] width 10 height 10
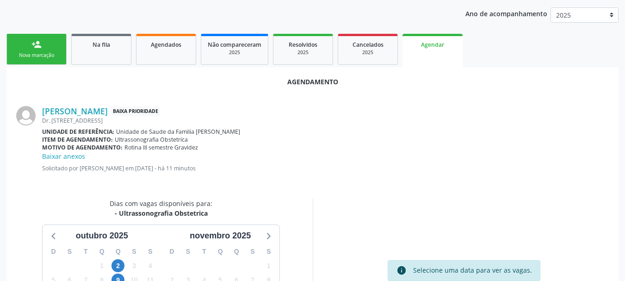
scroll to position [277, 0]
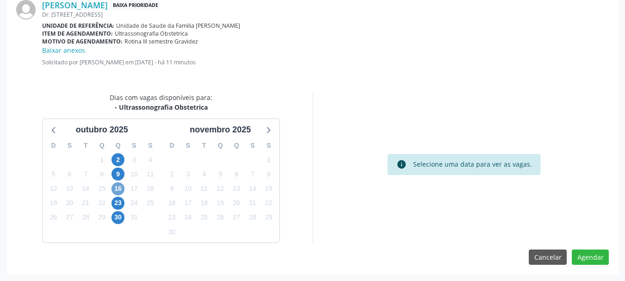
click at [115, 189] on span "16" at bounding box center [117, 188] width 13 height 13
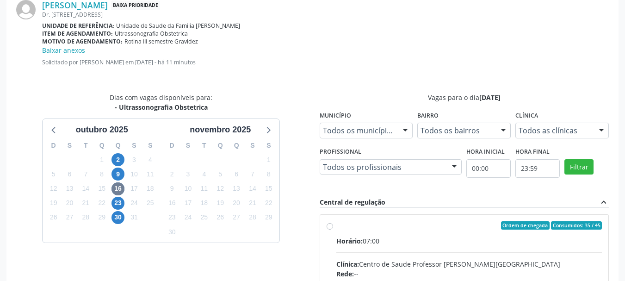
click at [333, 229] on input "Ordem de chegada Consumidos: 35 / 45 Horário: 07:00 Clínica: Centro de Saude Pr…" at bounding box center [330, 225] width 6 height 8
radio input "true"
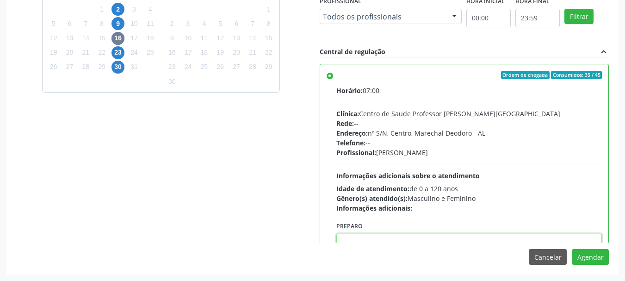
click at [523, 240] on textarea at bounding box center [469, 251] width 266 height 35
paste textarea "ATENDIMENTO REALIZADO NO CENTRO DE PARTO - MATERNIDADE."
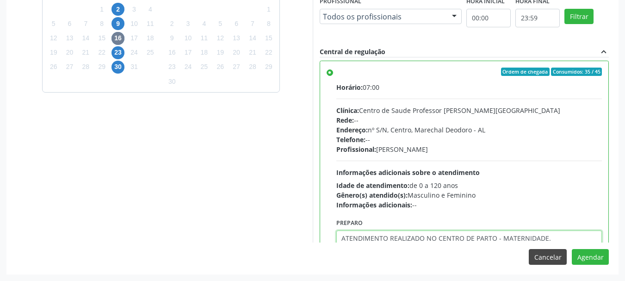
type textarea "ATENDIMENTO REALIZADO NO CENTRO DE PARTO - MATERNIDADE."
click at [547, 258] on button "Cancelar" at bounding box center [548, 257] width 38 height 16
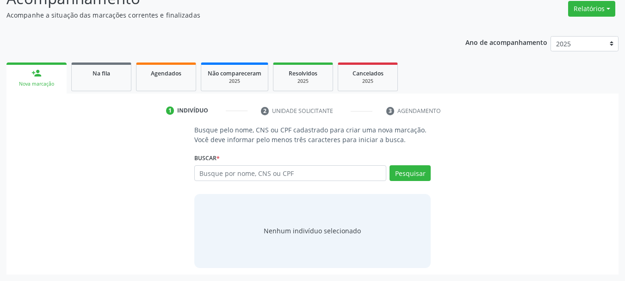
scroll to position [142, 0]
click at [126, 81] on link "Na fila" at bounding box center [101, 76] width 60 height 29
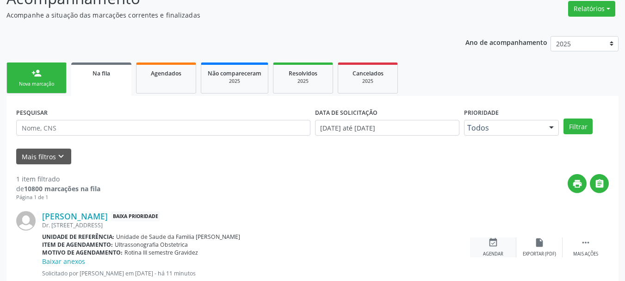
click at [493, 249] on div "event_available Agendar" at bounding box center [493, 247] width 46 height 20
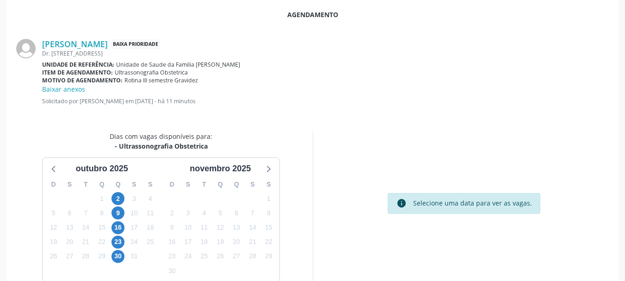
scroll to position [277, 0]
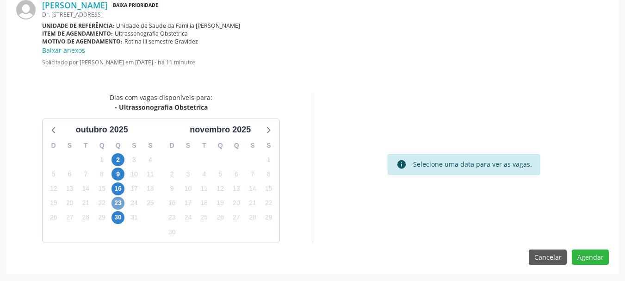
click at [120, 199] on span "23" at bounding box center [117, 203] width 13 height 13
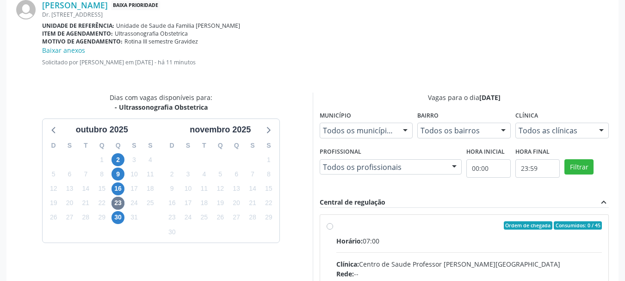
click at [443, 242] on div "Horário: 07:00" at bounding box center [469, 241] width 266 height 10
click at [333, 229] on input "Ordem de chegada Consumidos: 0 / 45 Horário: 07:00 Clínica: Centro de Saude Pro…" at bounding box center [330, 225] width 6 height 8
radio input "true"
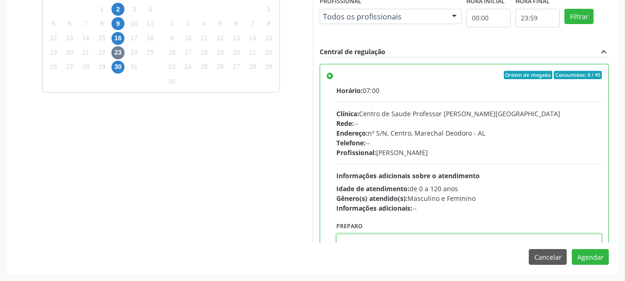
click at [413, 238] on textarea at bounding box center [469, 251] width 266 height 35
paste textarea "ATENDIMENTO REALIZADO NO CENTRO DE PARTO - MATERNIDADE."
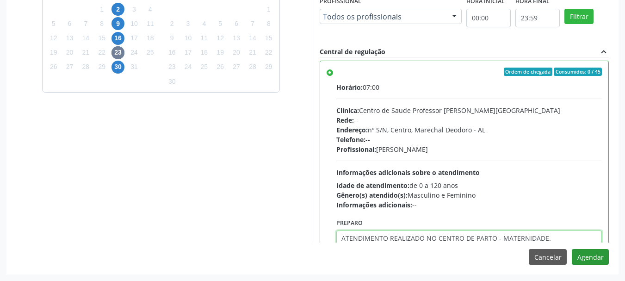
type textarea "ATENDIMENTO REALIZADO NO CENTRO DE PARTO - MATERNIDADE."
click at [589, 254] on button "Agendar" at bounding box center [590, 257] width 37 height 16
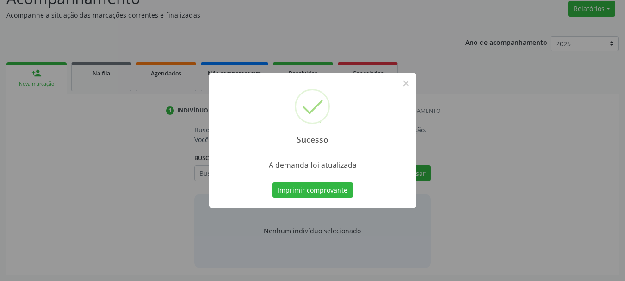
scroll to position [142, 0]
